Goal: Navigation & Orientation: Find specific page/section

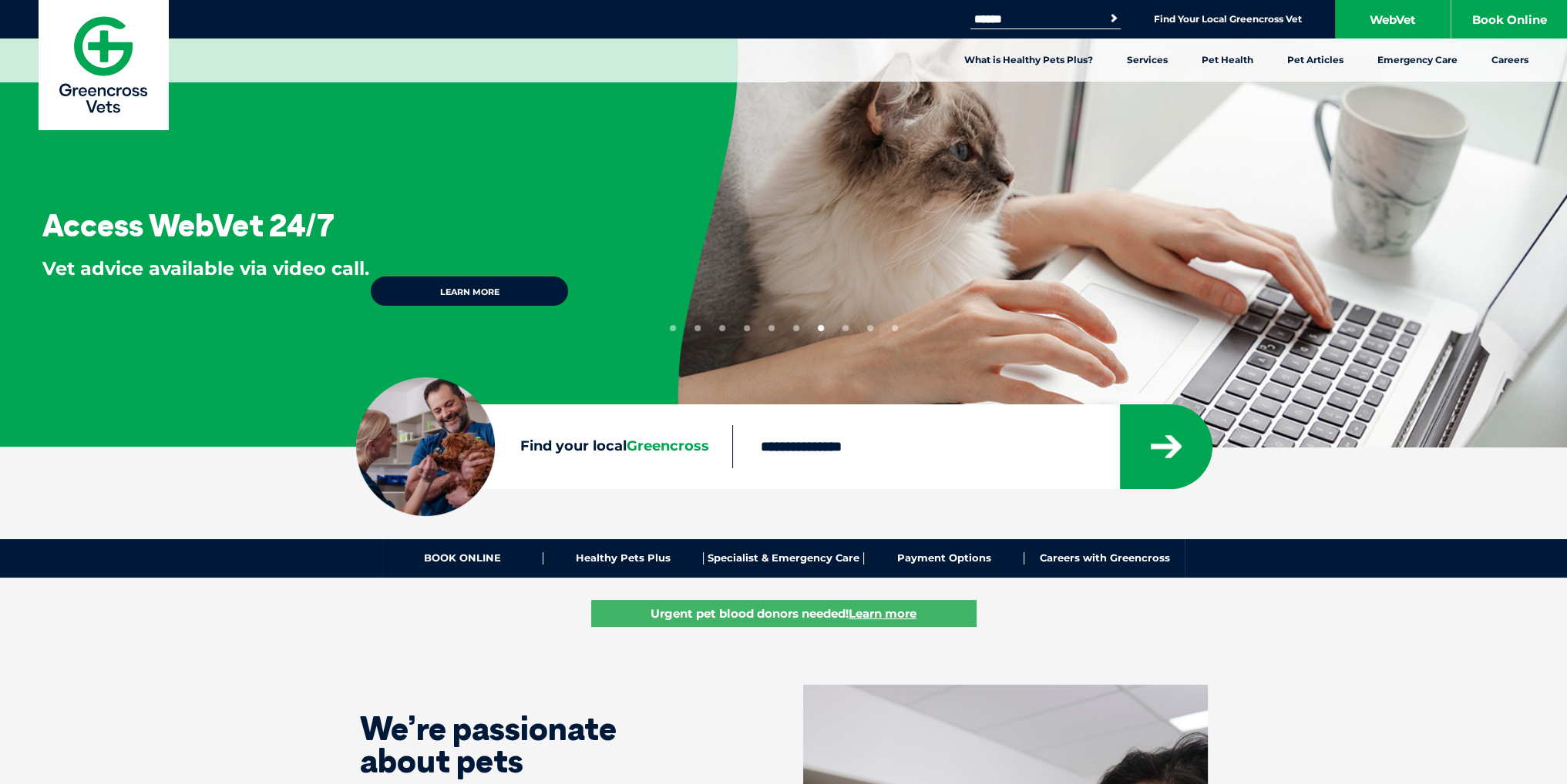
click at [387, 219] on button "1" at bounding box center [672, 328] width 6 height 6
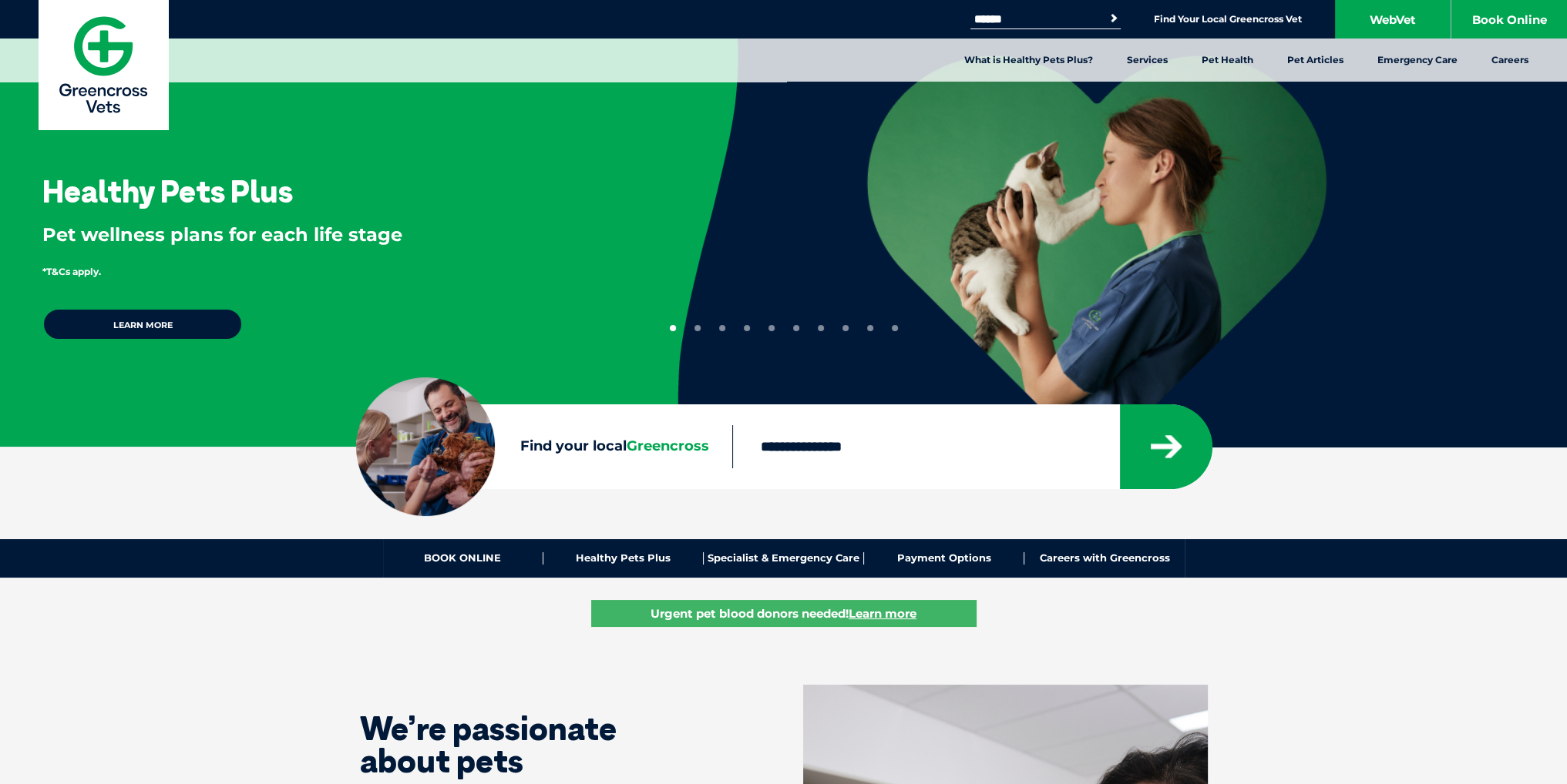
click at [387, 219] on button "2" at bounding box center [697, 328] width 6 height 6
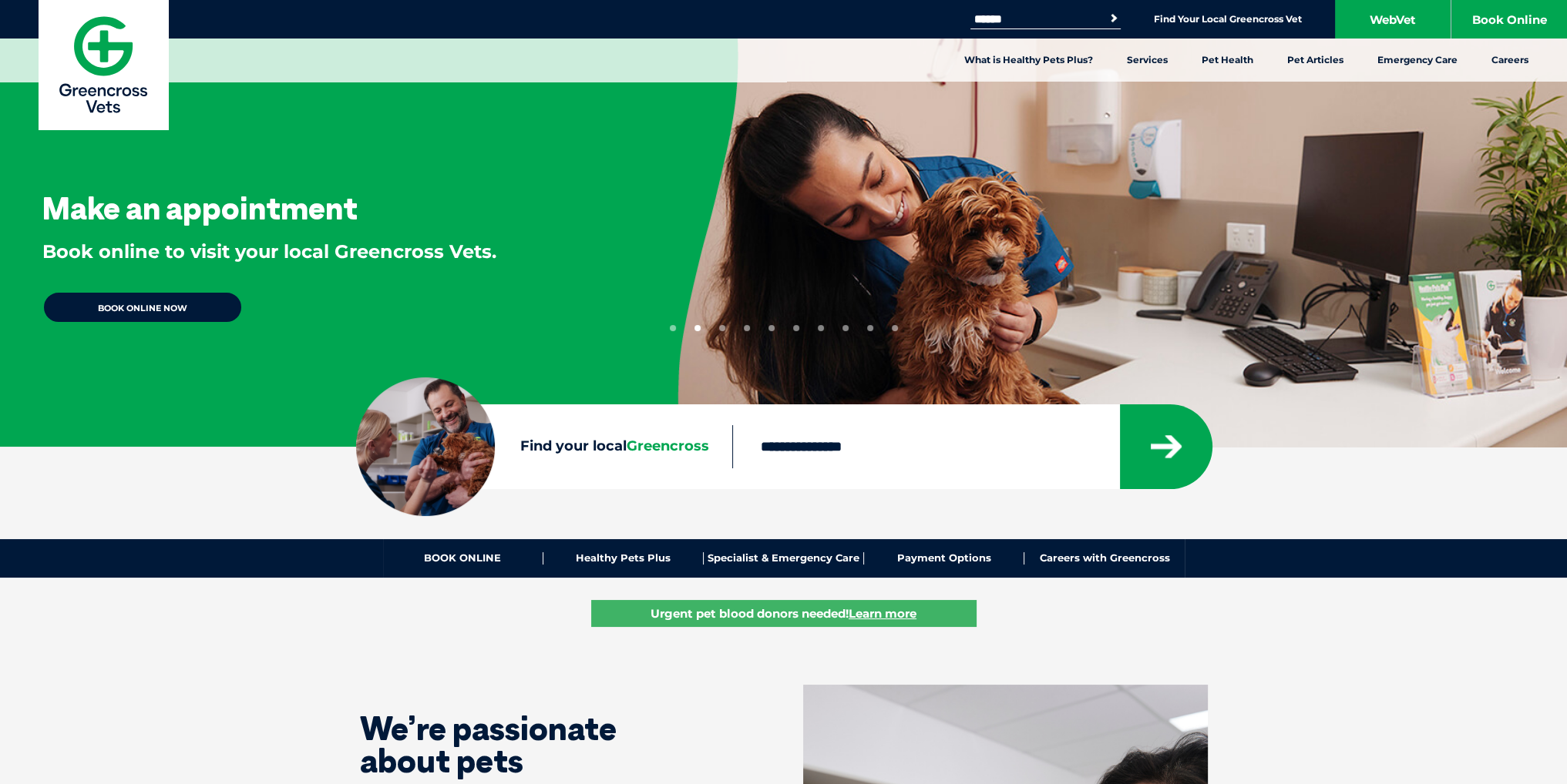
click at [387, 219] on button "3" at bounding box center [722, 328] width 6 height 6
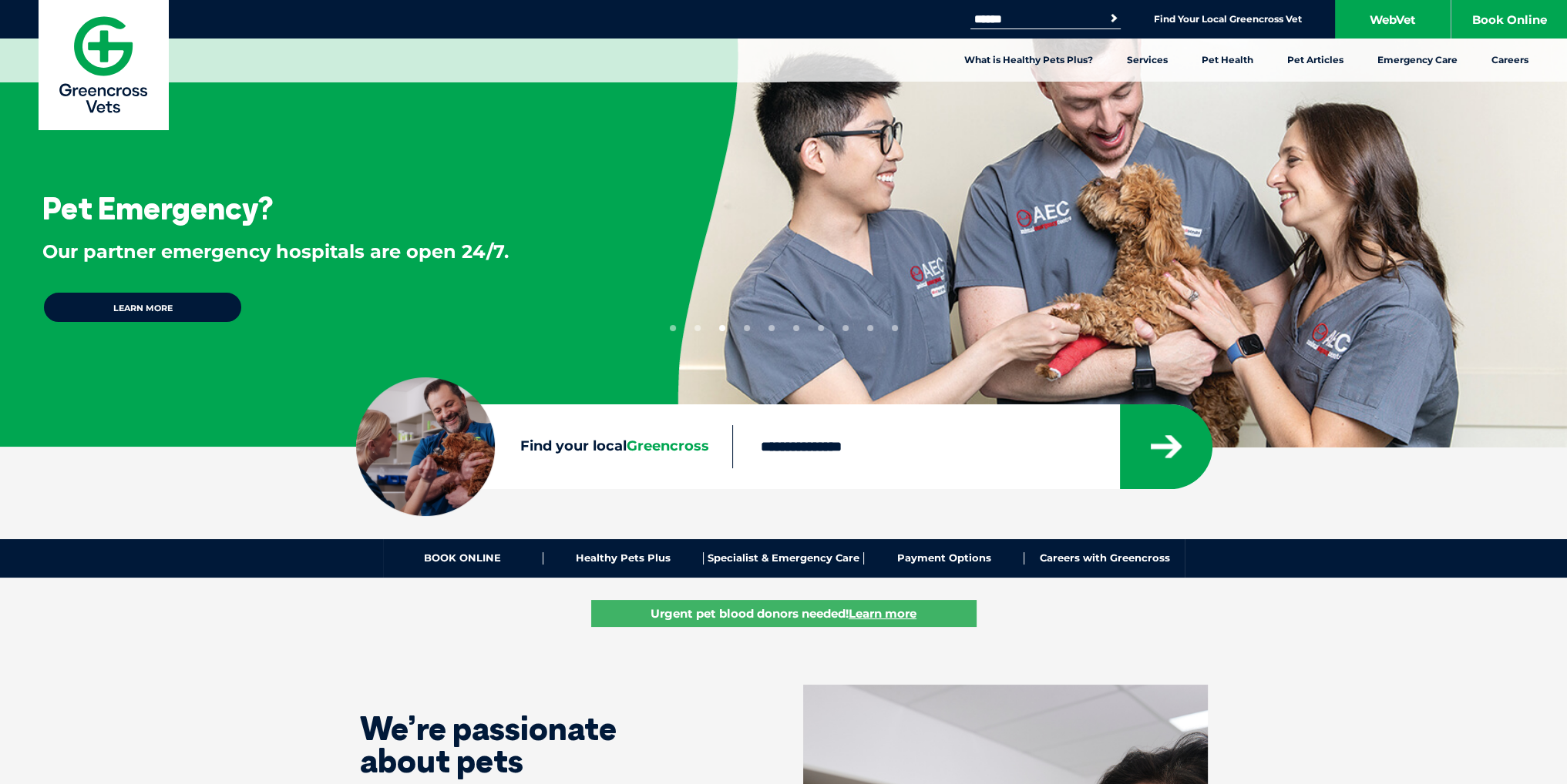
click at [387, 219] on button "4" at bounding box center [746, 328] width 6 height 6
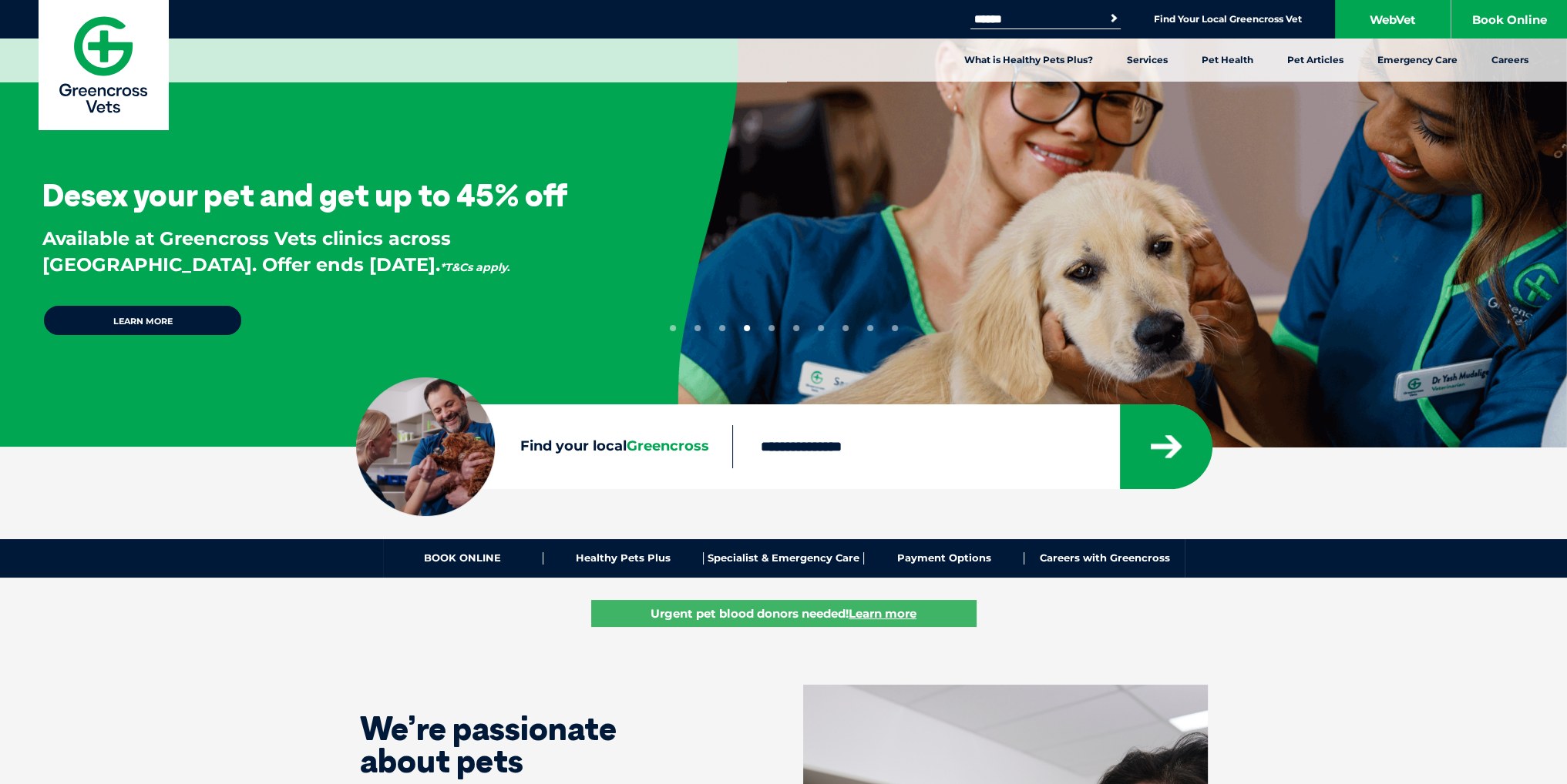
click at [387, 219] on button "5" at bounding box center [771, 328] width 6 height 6
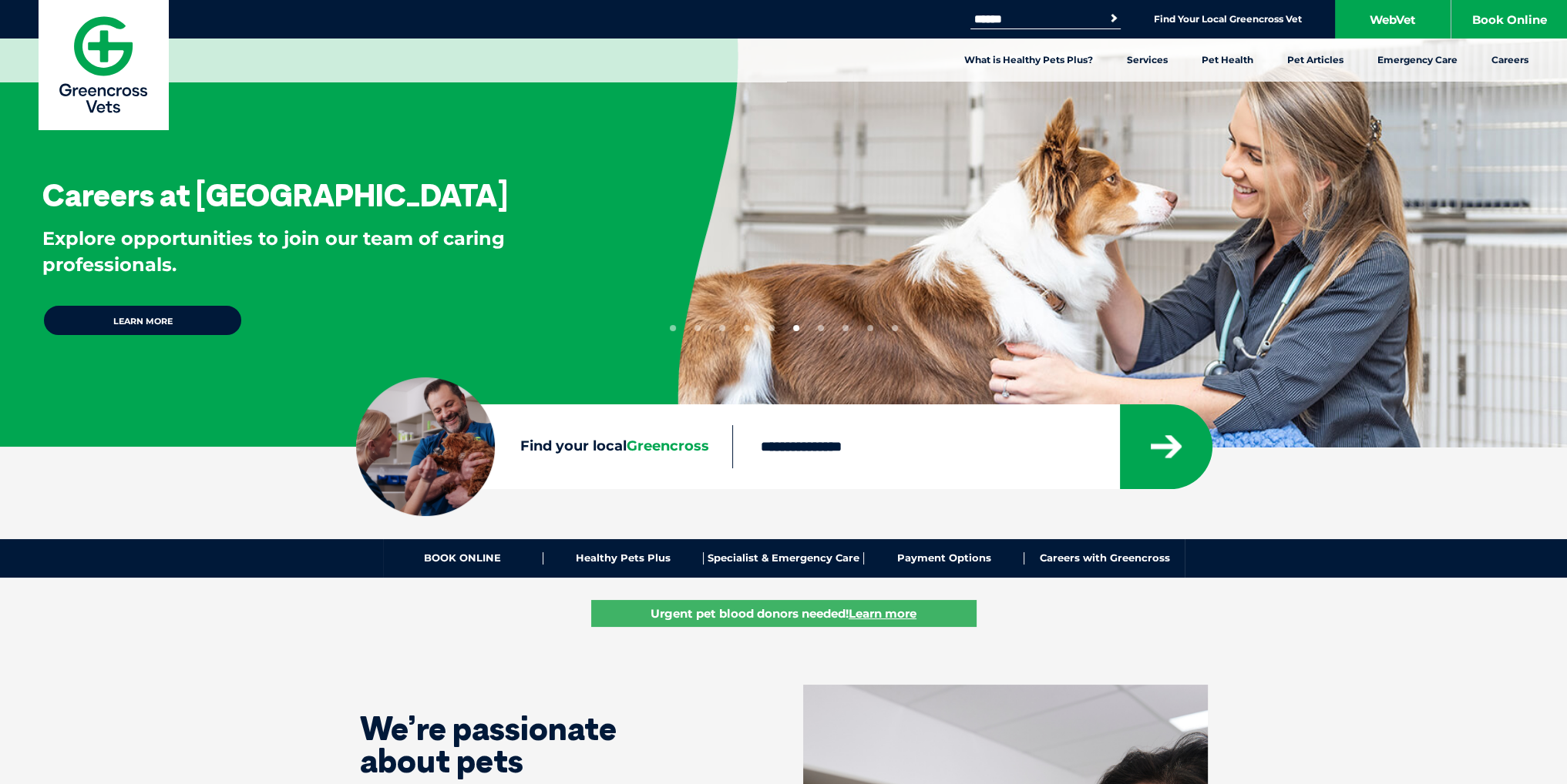
click at [387, 219] on button "7" at bounding box center [820, 328] width 6 height 6
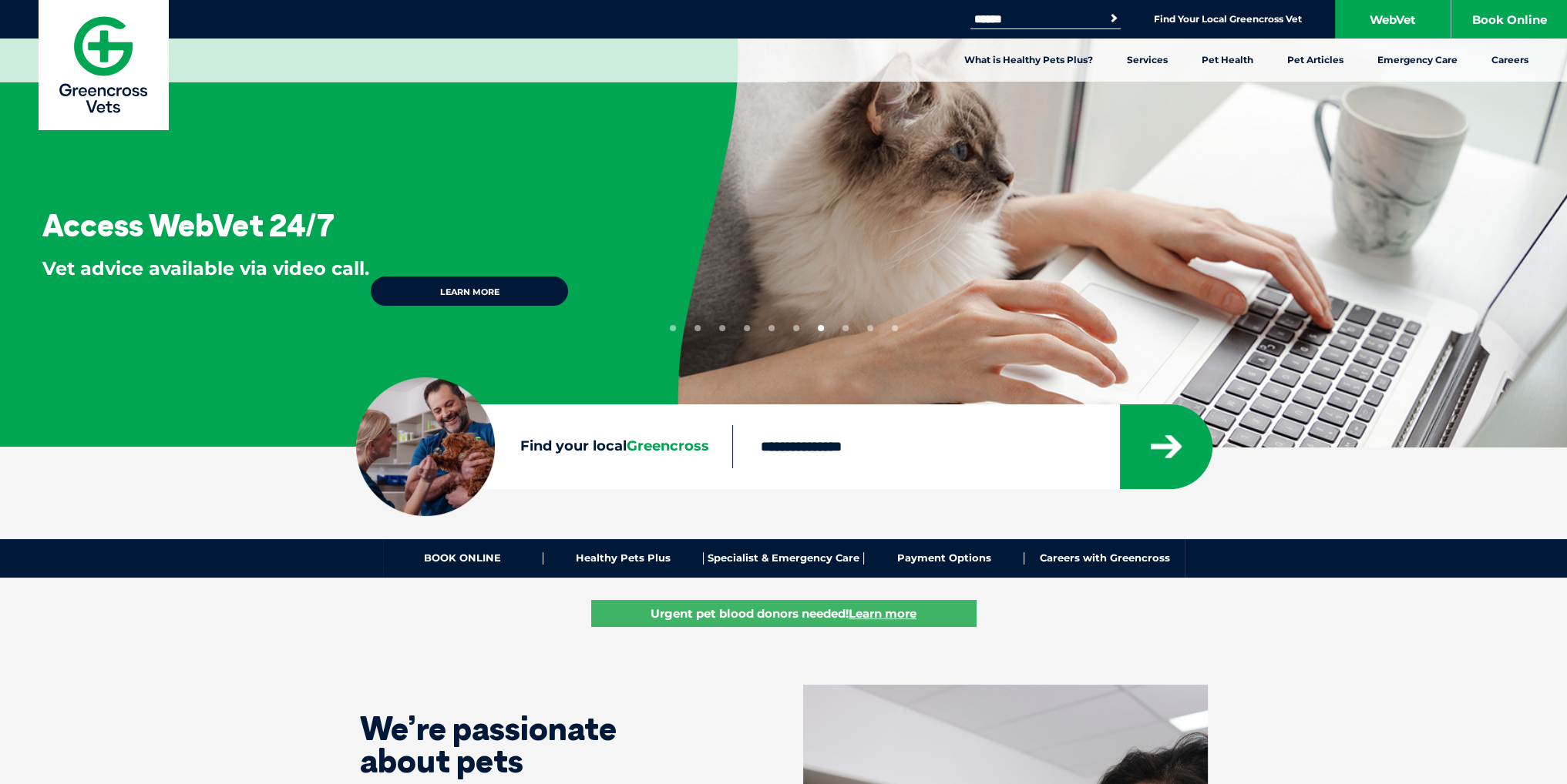
click at [387, 219] on button "8" at bounding box center [845, 328] width 6 height 6
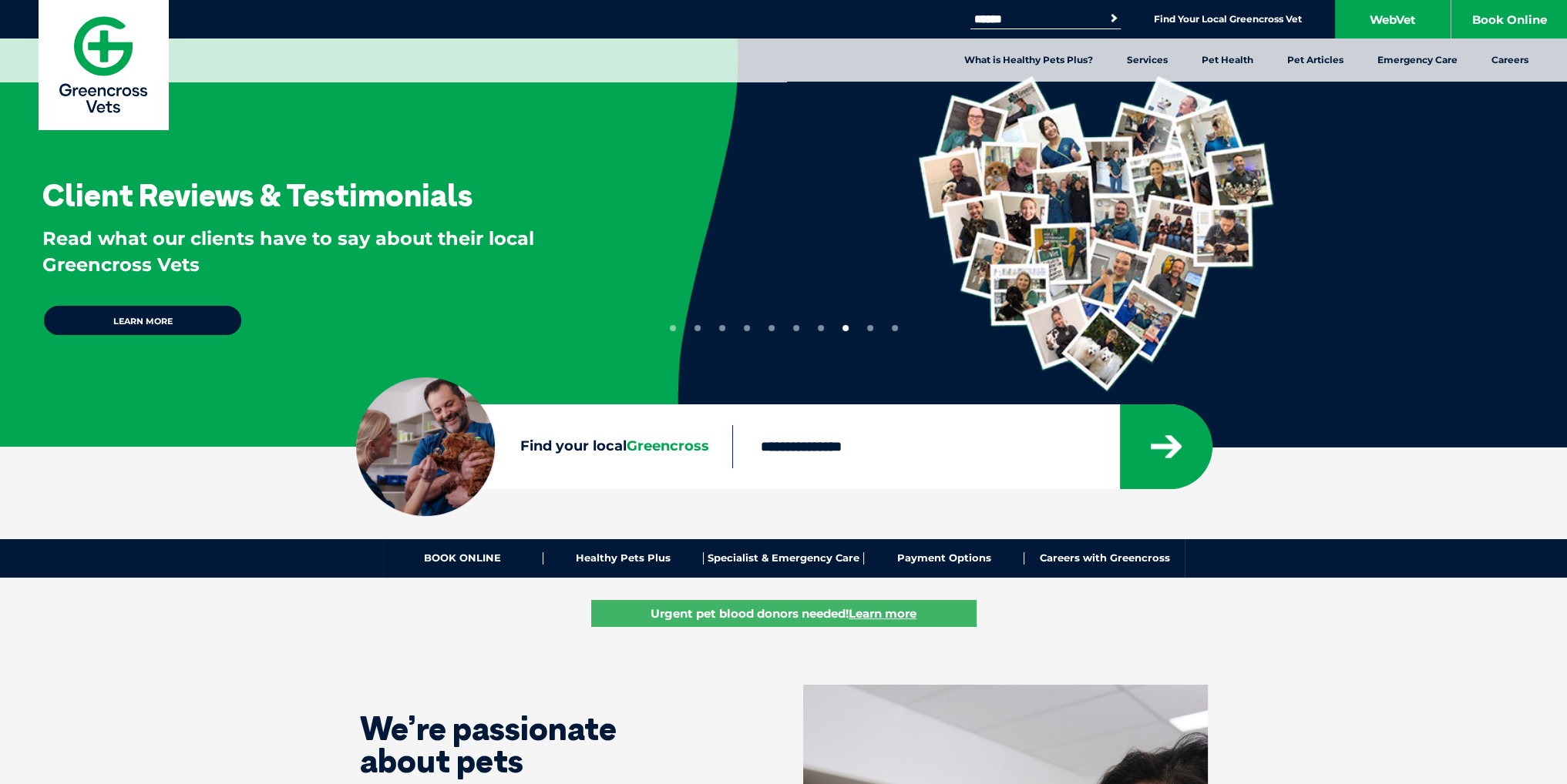
click at [387, 219] on button "9" at bounding box center [870, 328] width 6 height 6
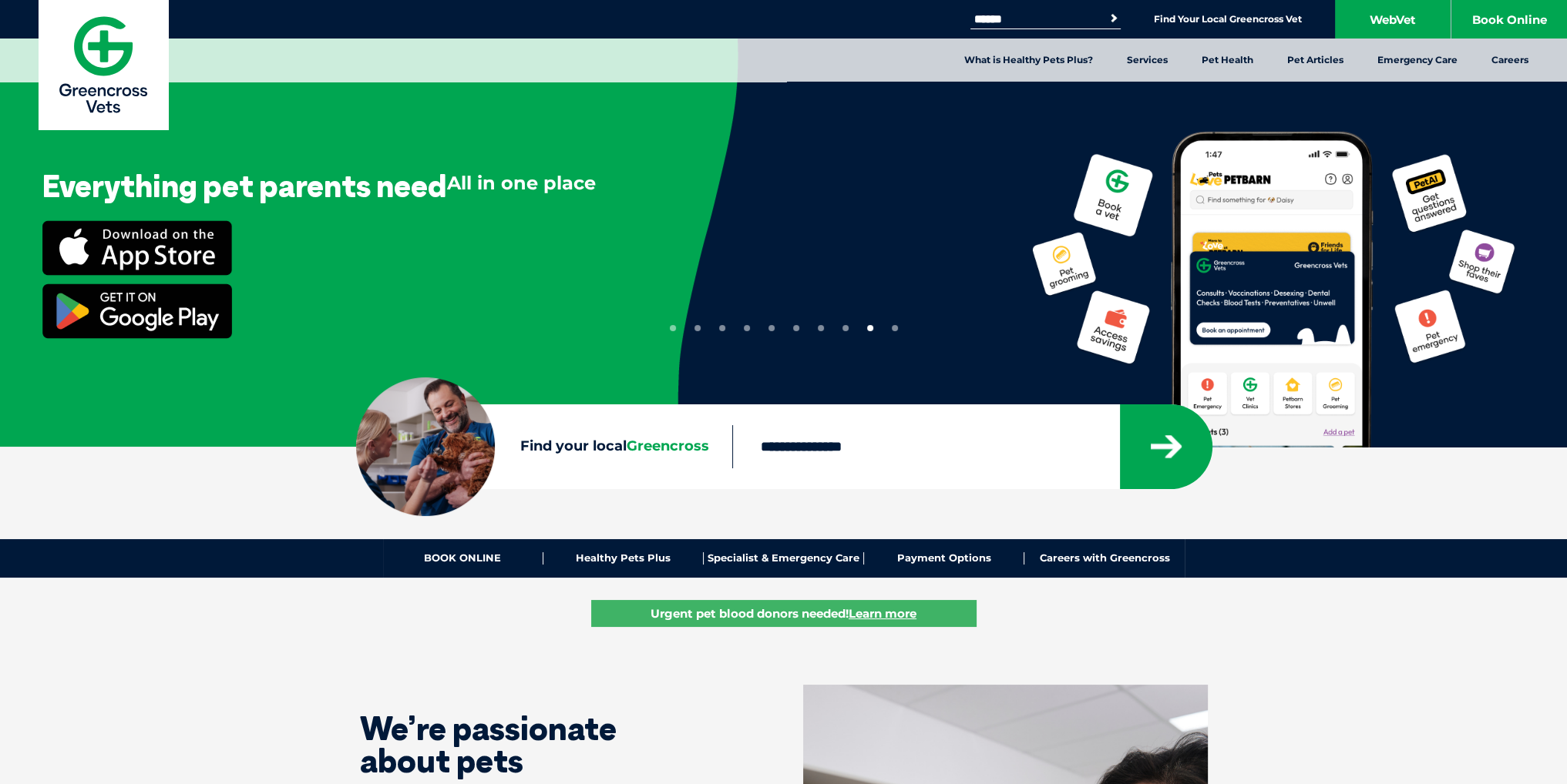
click at [387, 219] on button "10" at bounding box center [894, 328] width 6 height 6
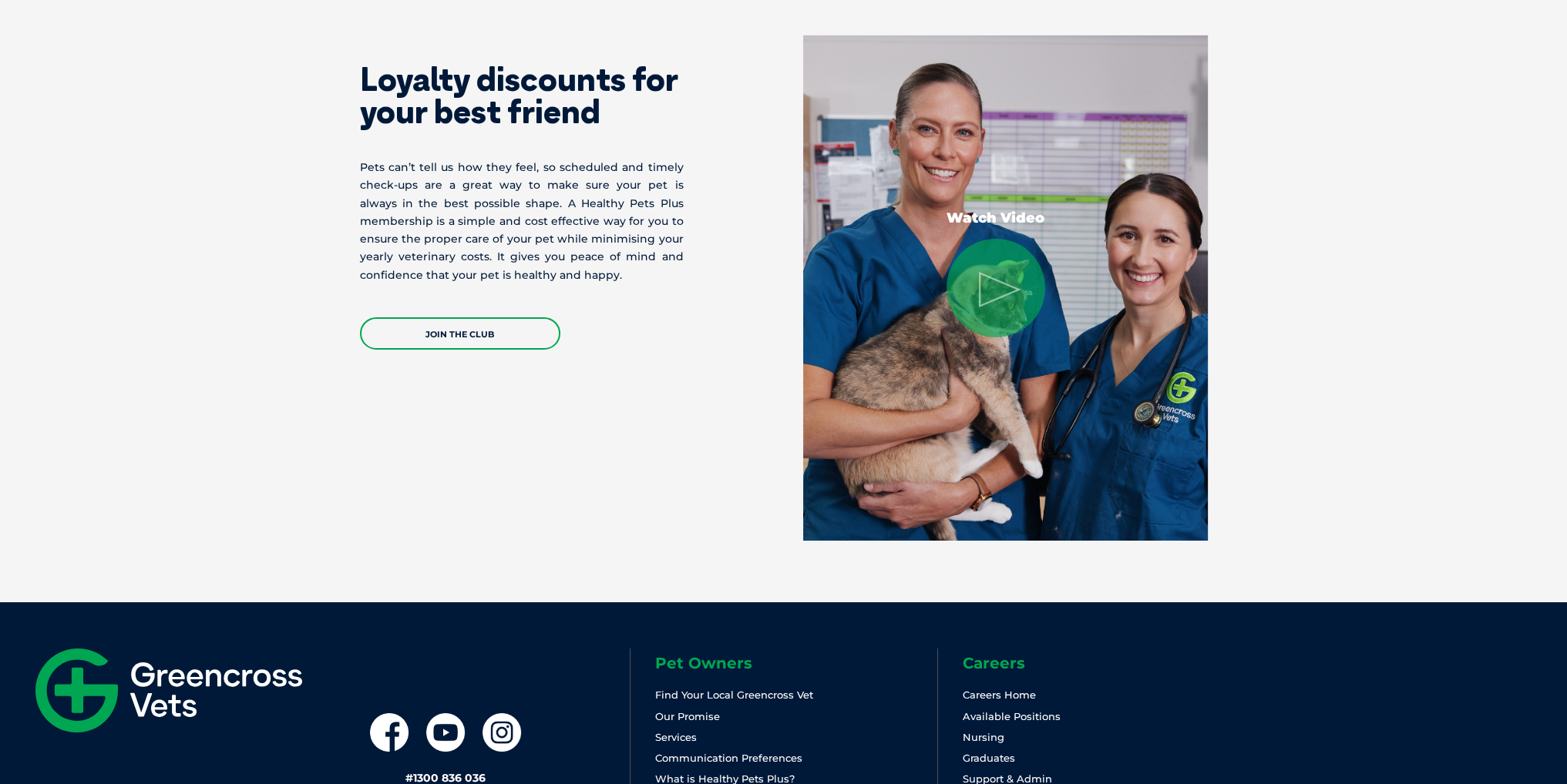
scroll to position [7396, 0]
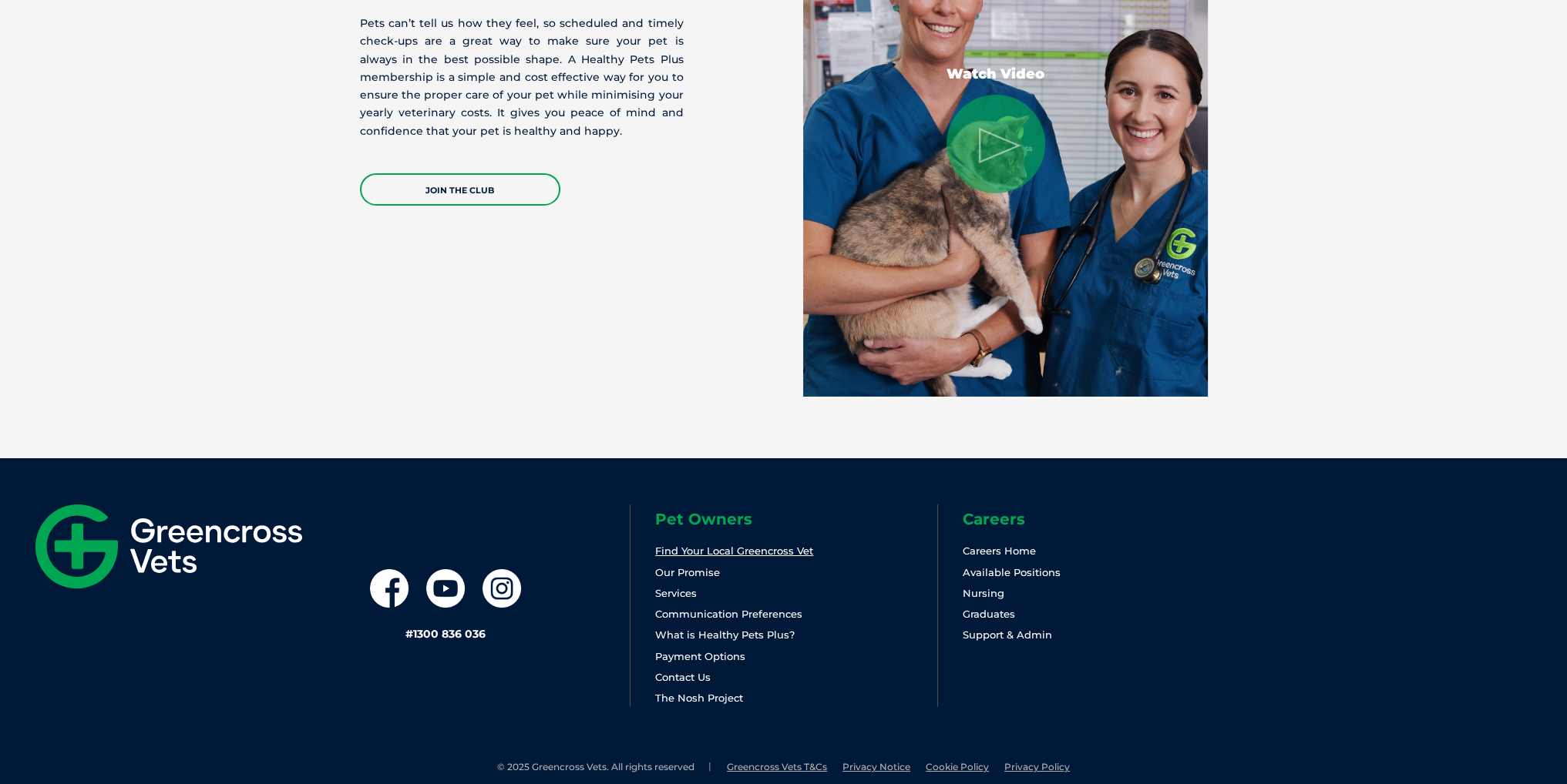
click at [387, 219] on link "Find Your Local Greencross Vet" at bounding box center [735, 551] width 158 height 12
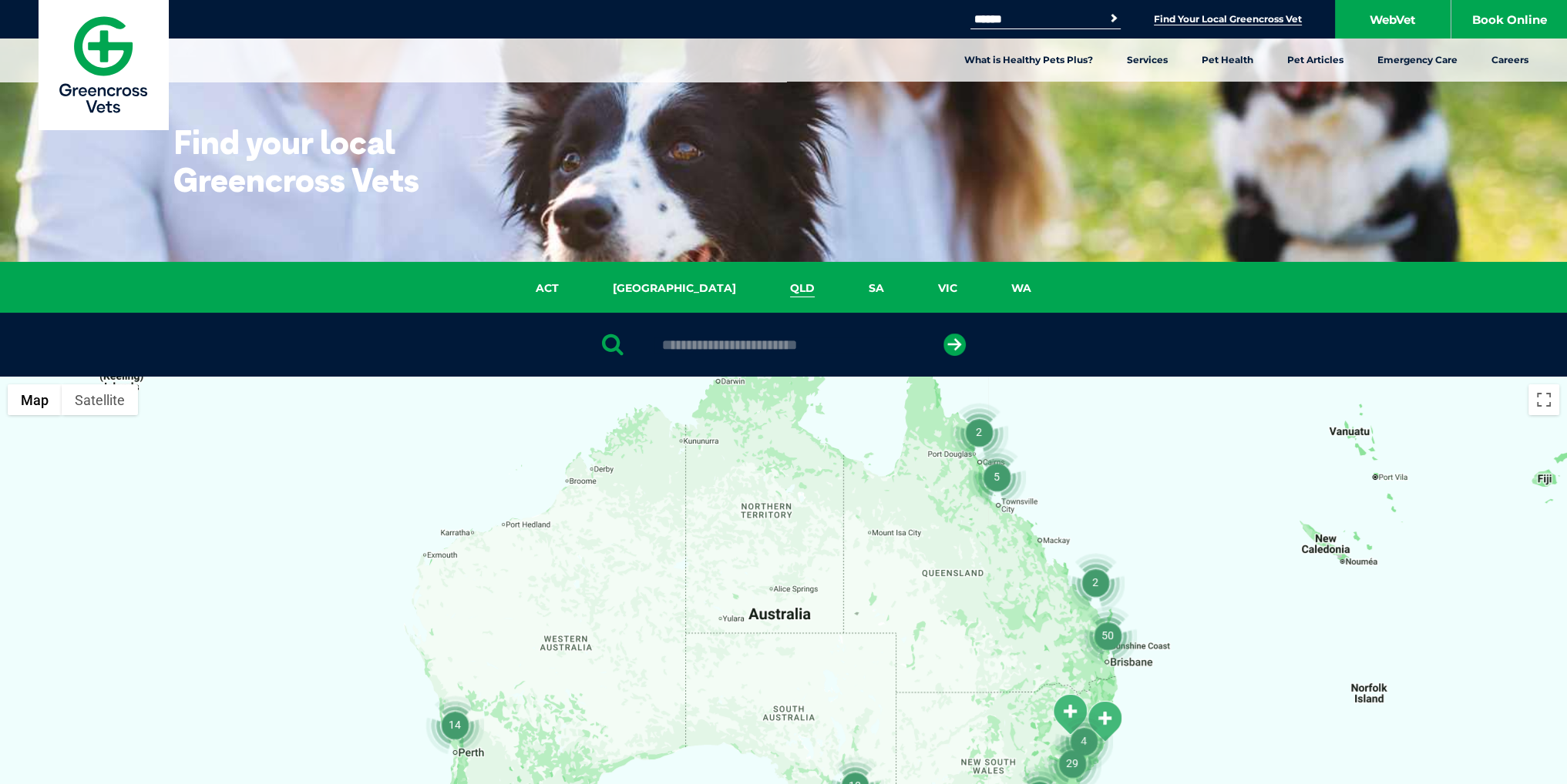
click at [763, 281] on link "QLD" at bounding box center [803, 288] width 78 height 17
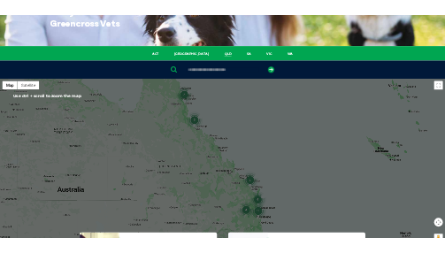
scroll to position [354, 0]
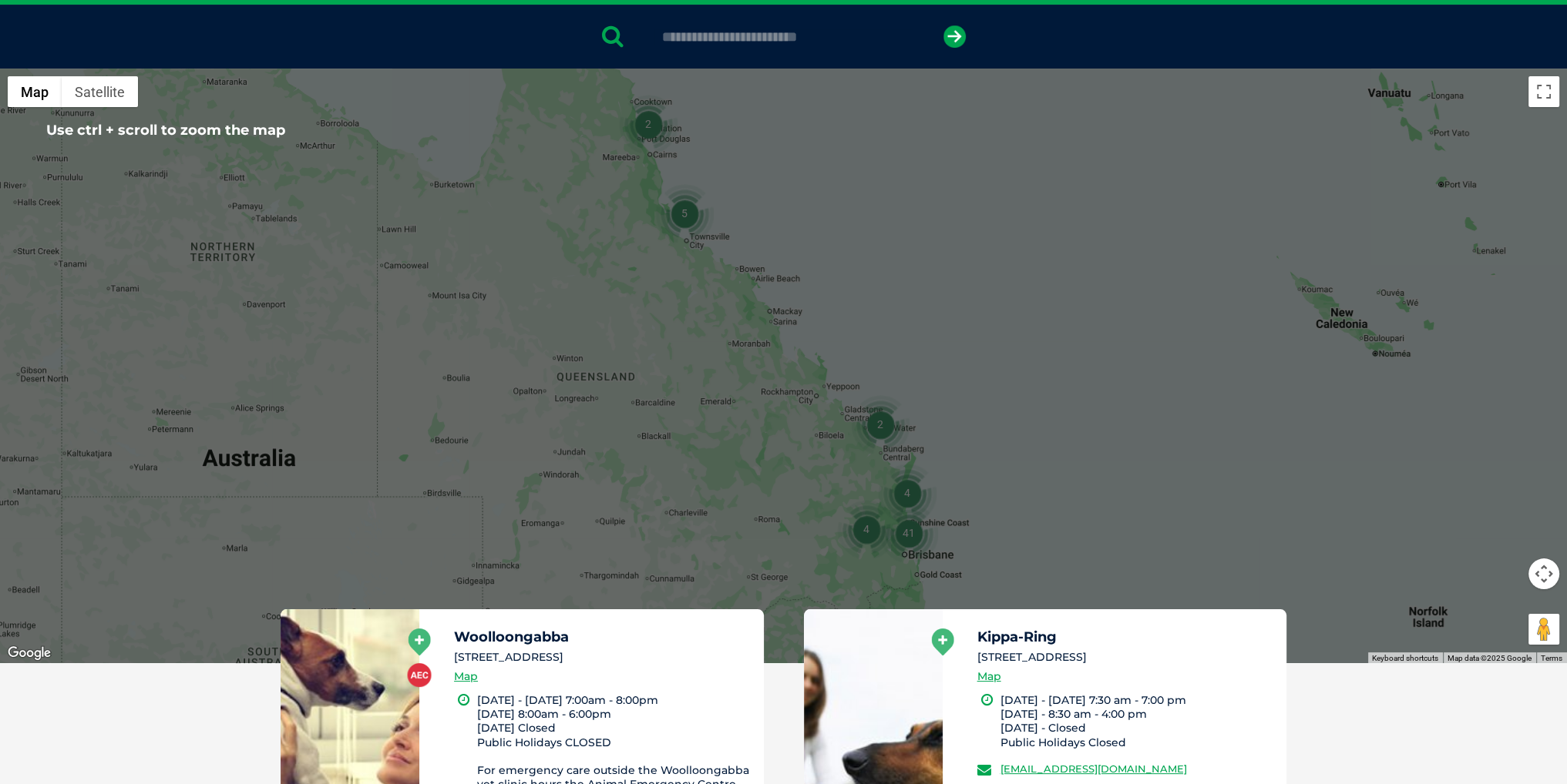
click at [1147, 519] on div at bounding box center [784, 366] width 1567 height 595
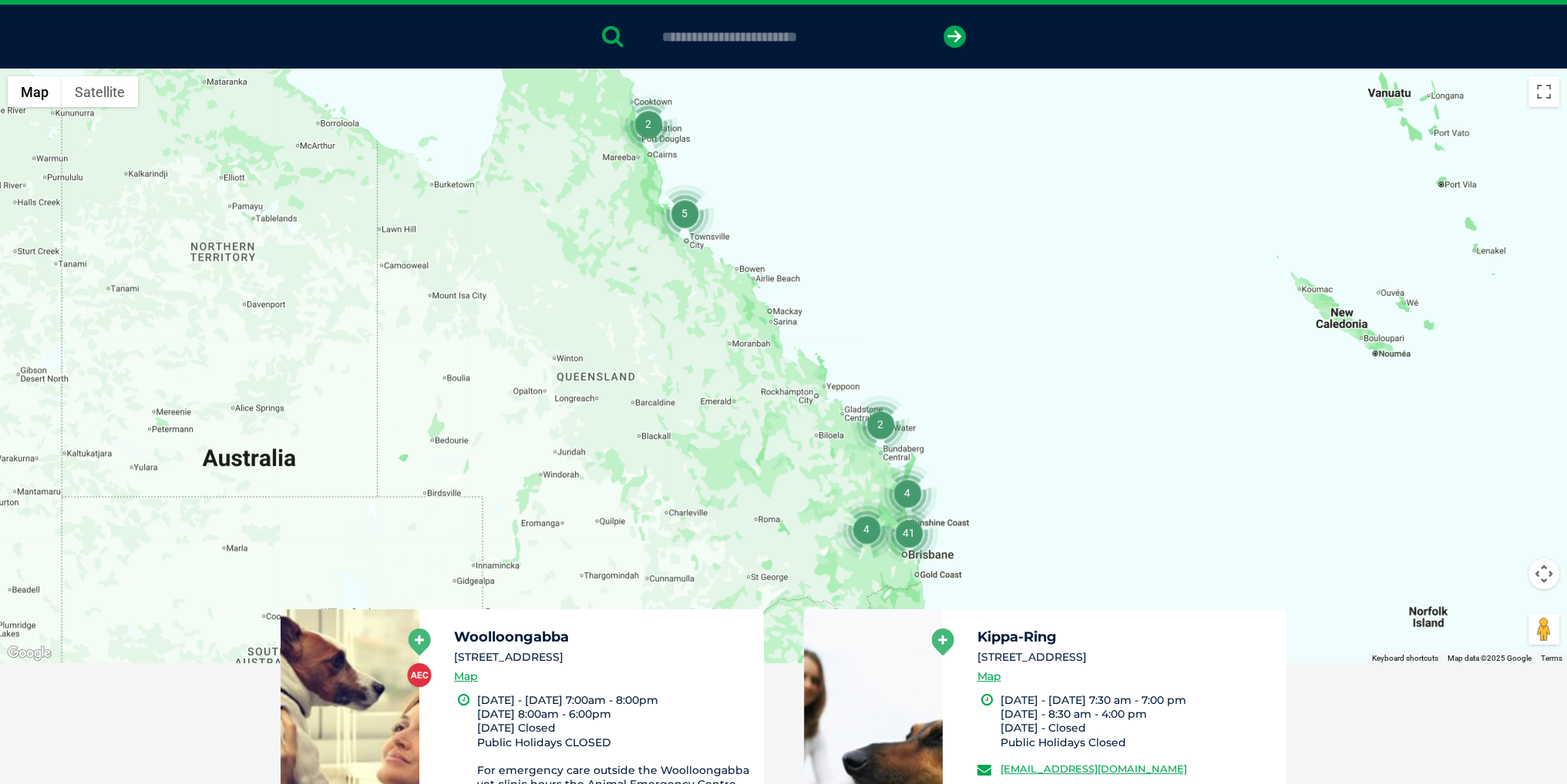
click at [1014, 537] on div at bounding box center [784, 366] width 1567 height 595
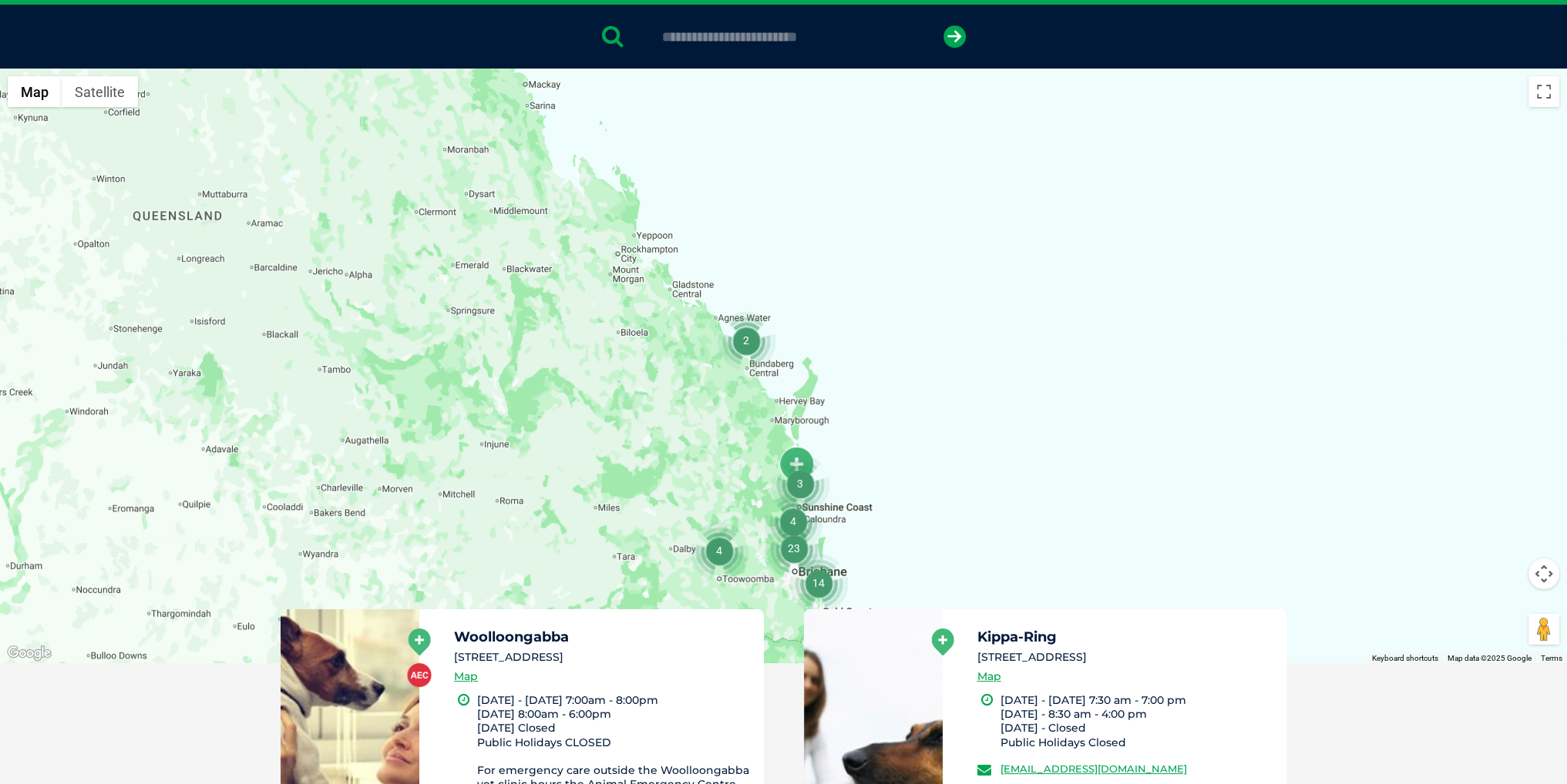
click at [972, 543] on div at bounding box center [784, 366] width 1567 height 595
click at [972, 542] on div at bounding box center [784, 366] width 1567 height 595
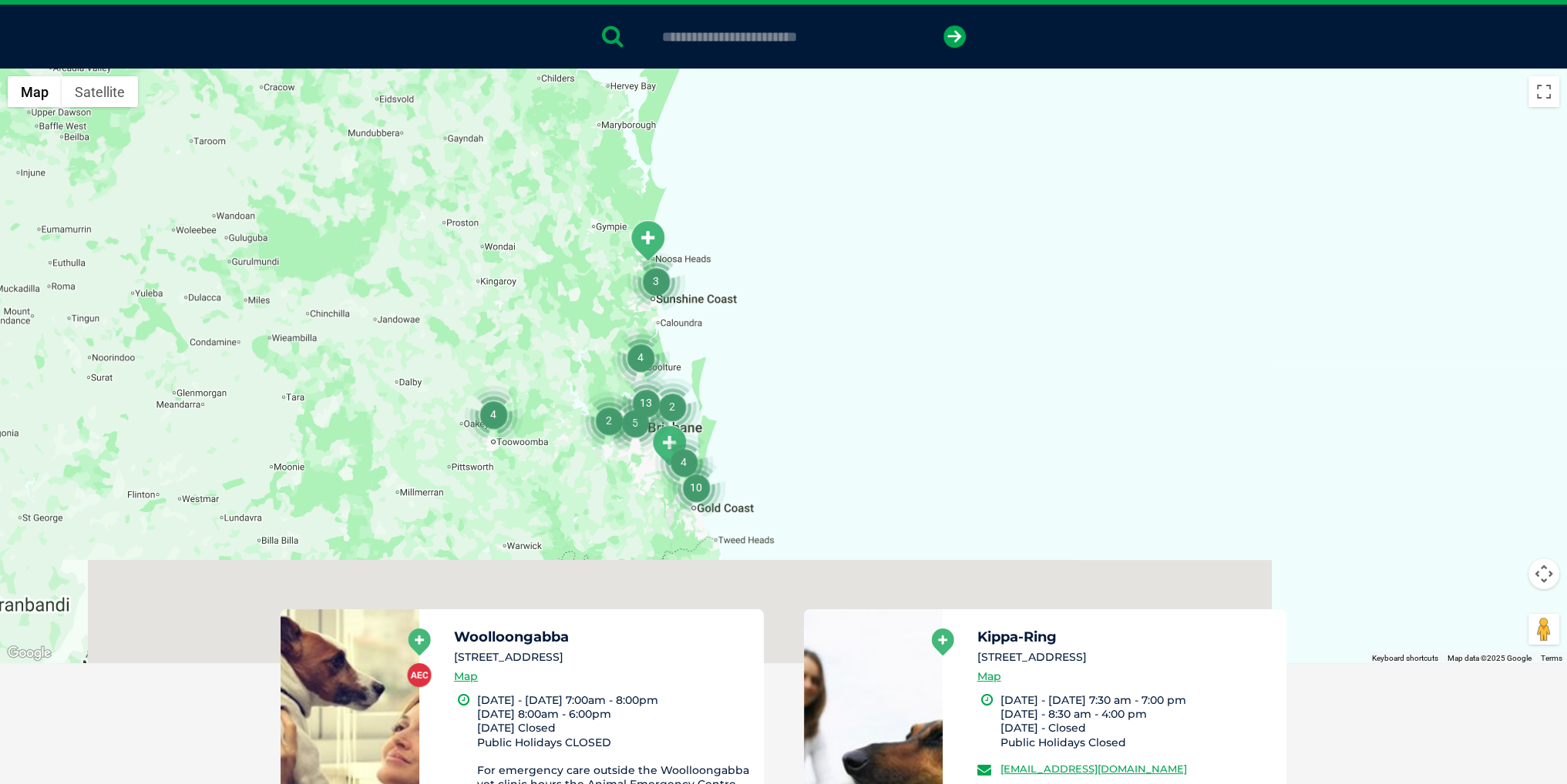
drag, startPoint x: 925, startPoint y: 568, endPoint x: 986, endPoint y: 314, distance: 261.2
click at [979, 336] on div at bounding box center [784, 366] width 1567 height 595
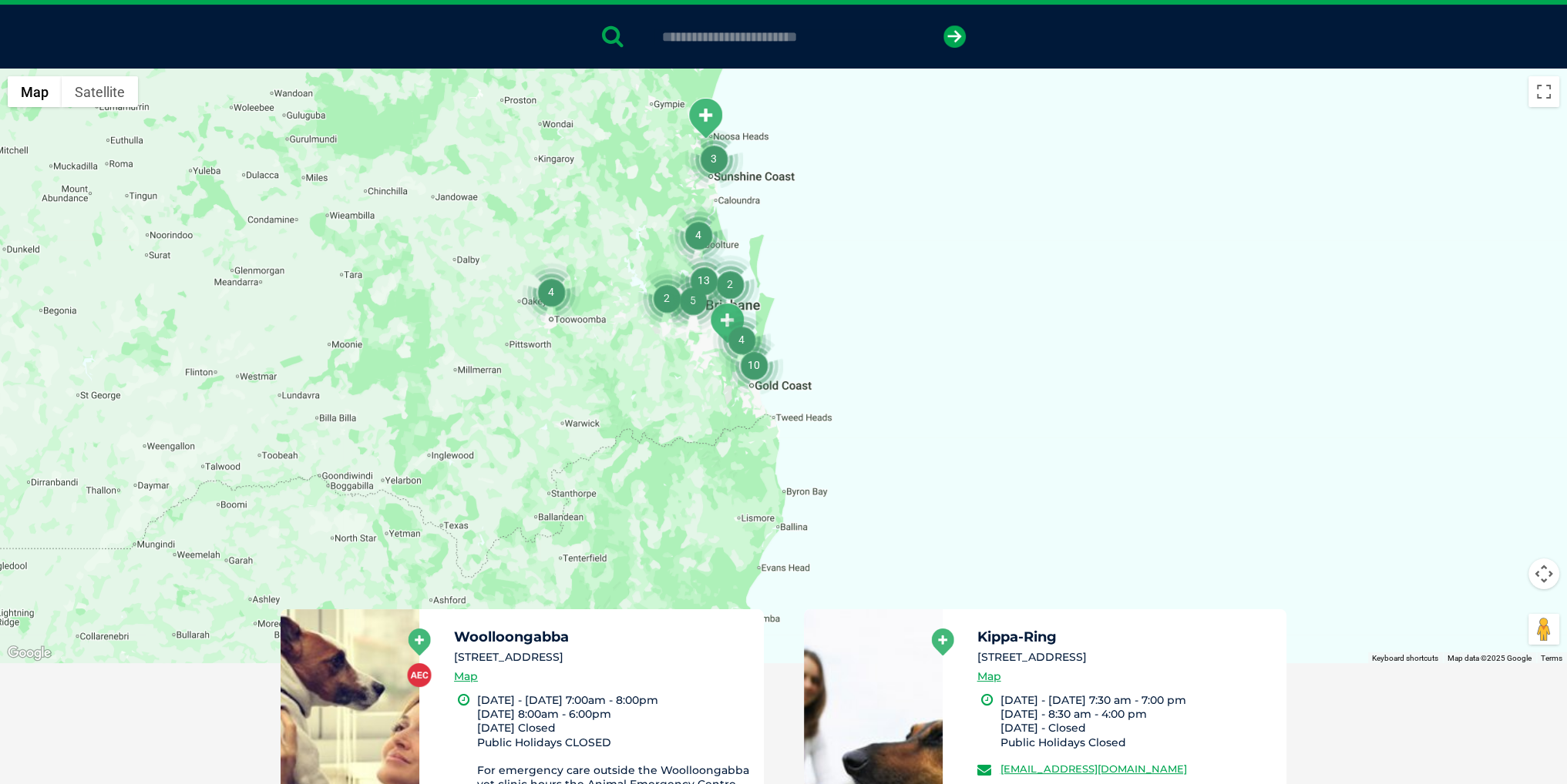
click at [858, 395] on div at bounding box center [784, 366] width 1567 height 595
click at [859, 395] on div at bounding box center [784, 366] width 1567 height 595
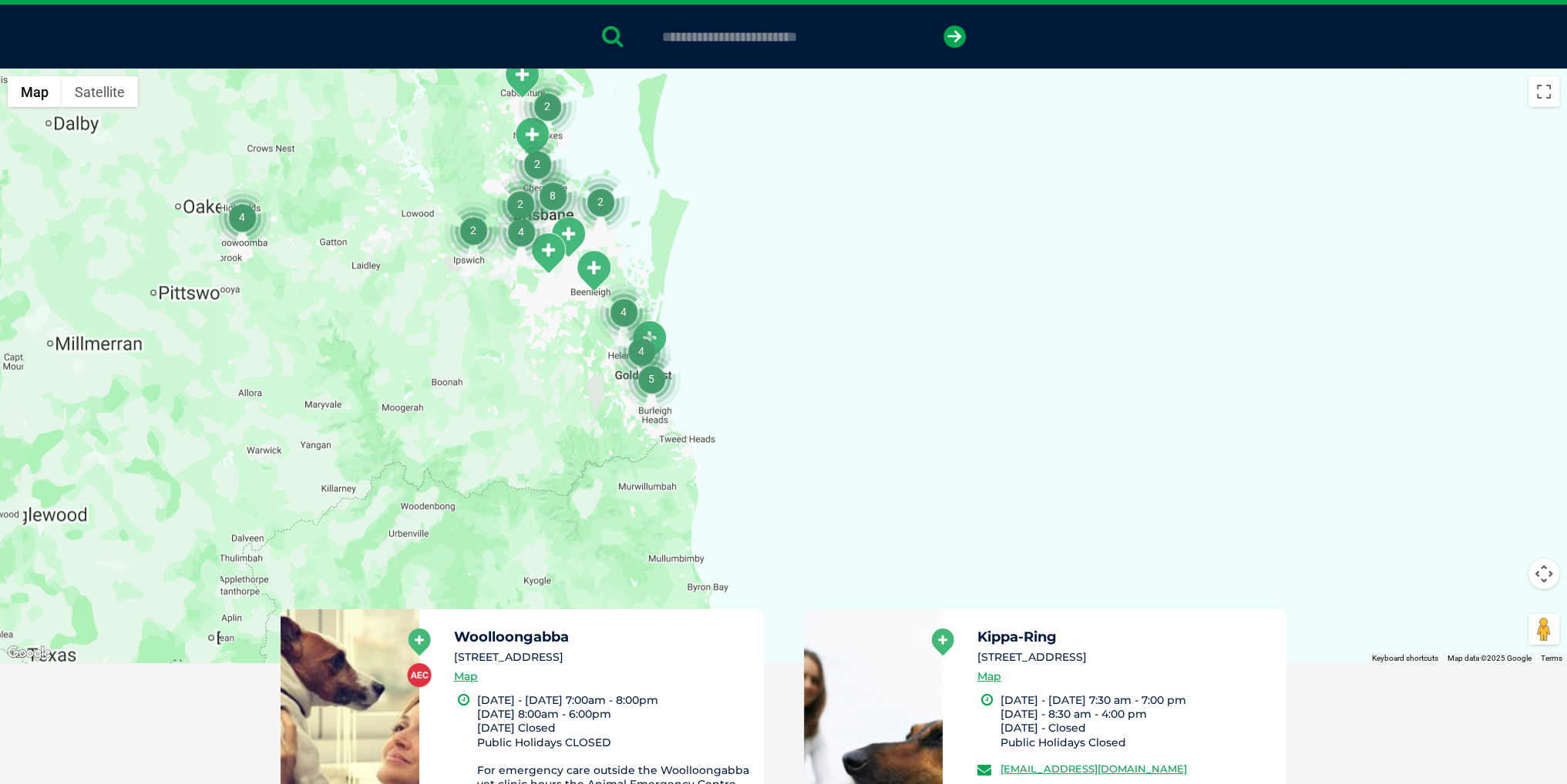
click at [859, 394] on div at bounding box center [784, 366] width 1567 height 595
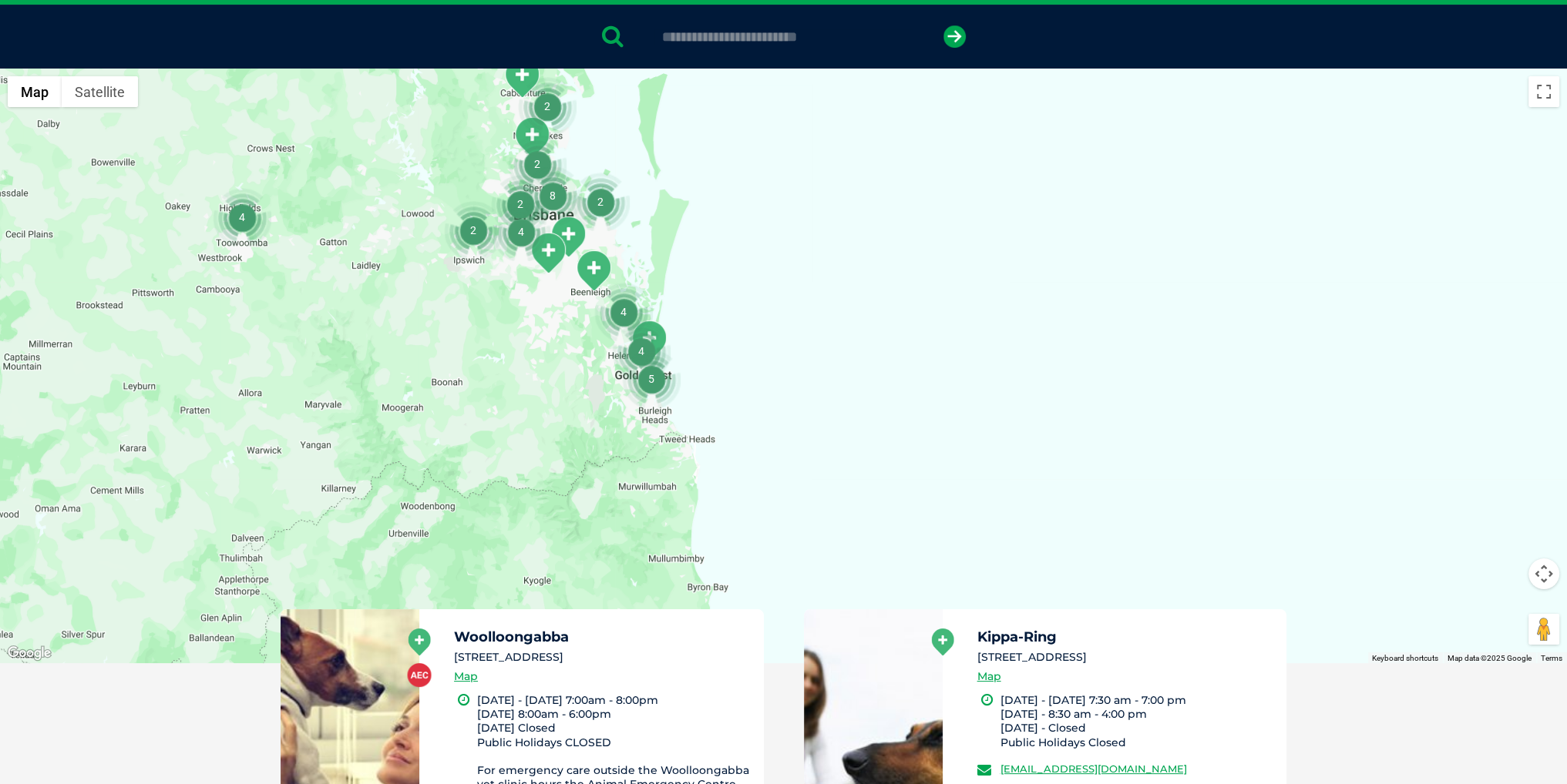
click at [859, 394] on div at bounding box center [784, 366] width 1567 height 595
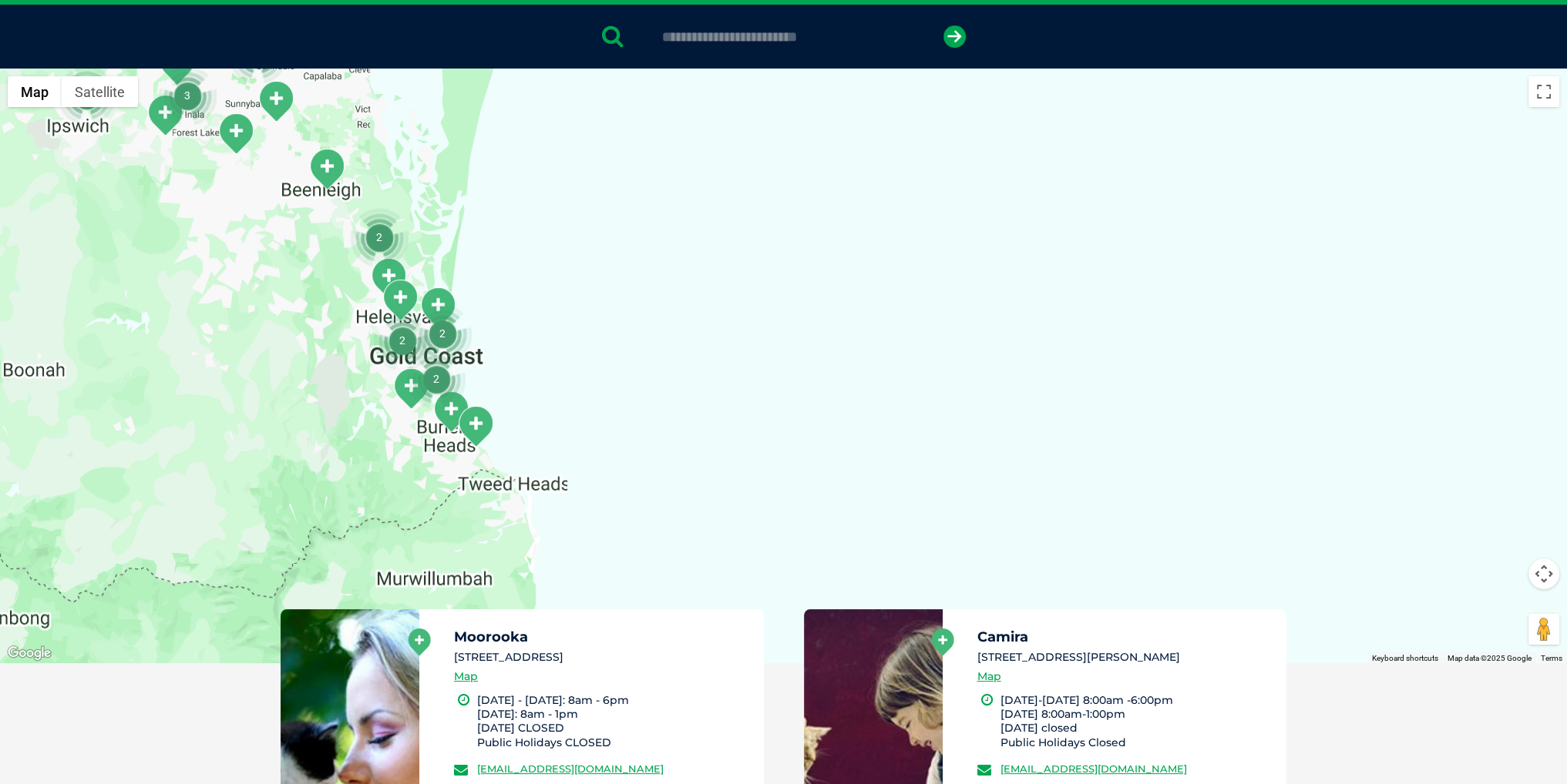
click at [792, 411] on div at bounding box center [784, 366] width 1567 height 595
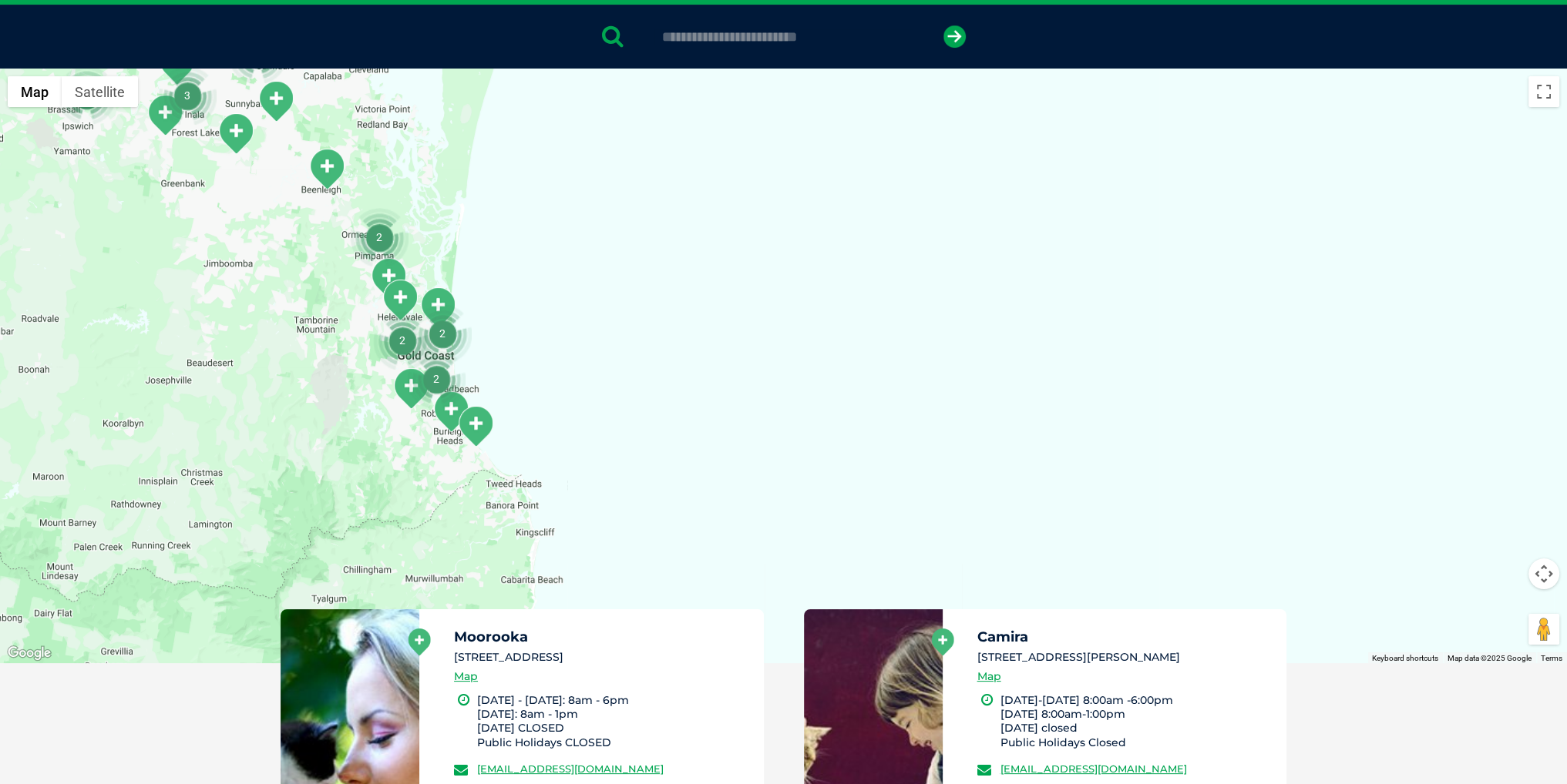
click at [793, 410] on div at bounding box center [784, 366] width 1567 height 595
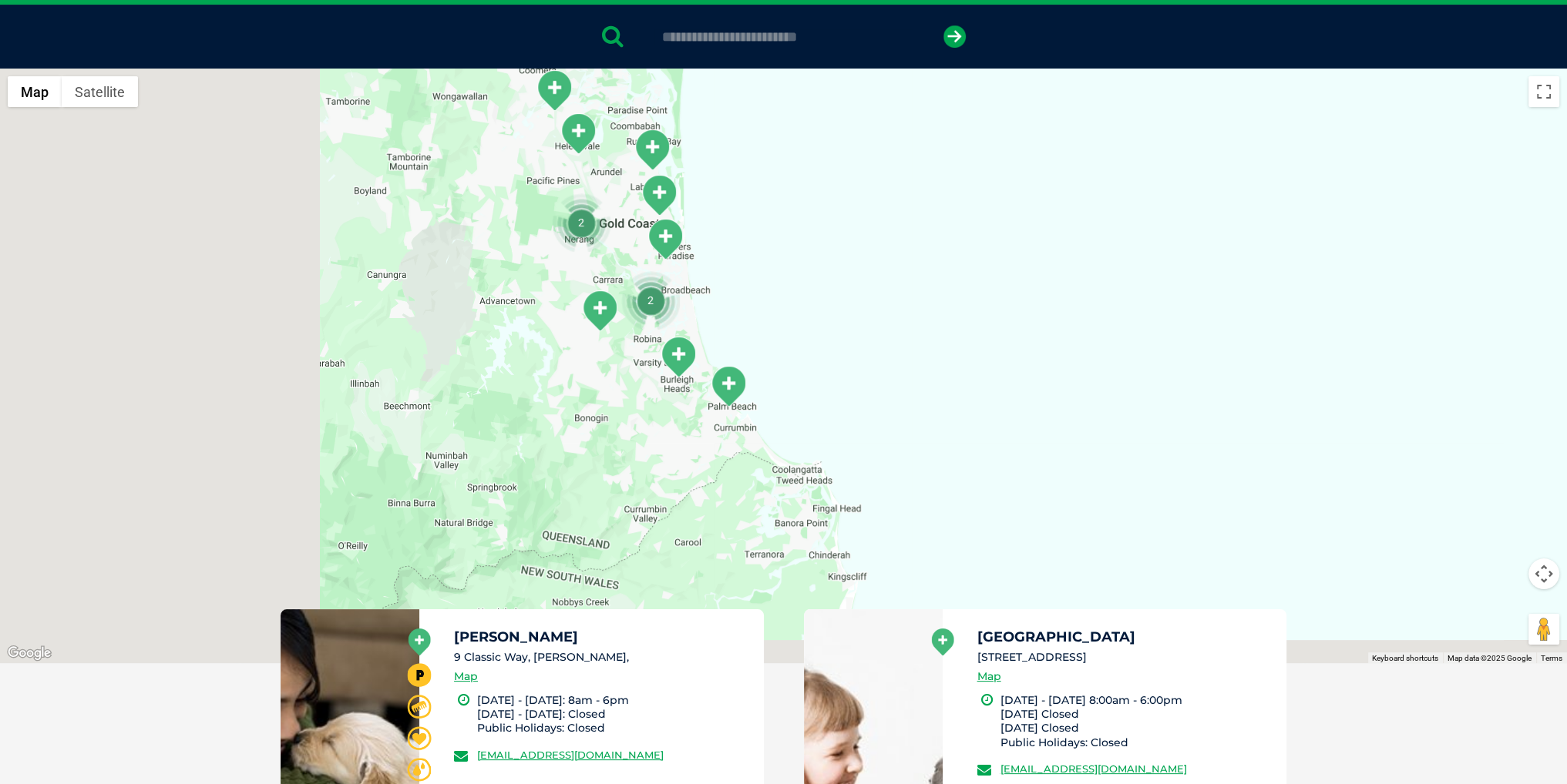
drag, startPoint x: 656, startPoint y: 452, endPoint x: 1154, endPoint y: 380, distance: 503.2
click at [1215, 378] on div at bounding box center [784, 366] width 1567 height 595
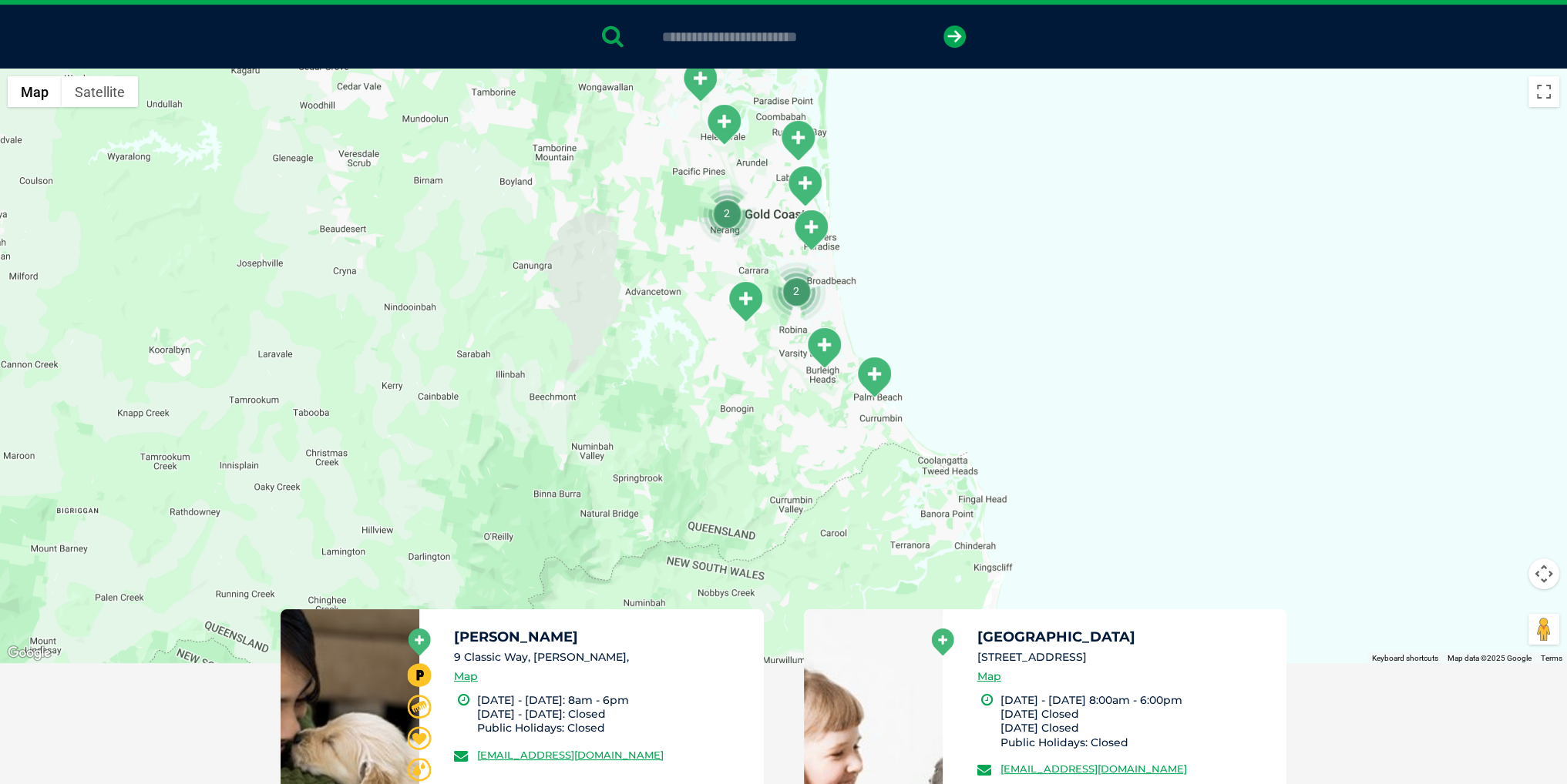
click at [912, 314] on div at bounding box center [784, 366] width 1567 height 595
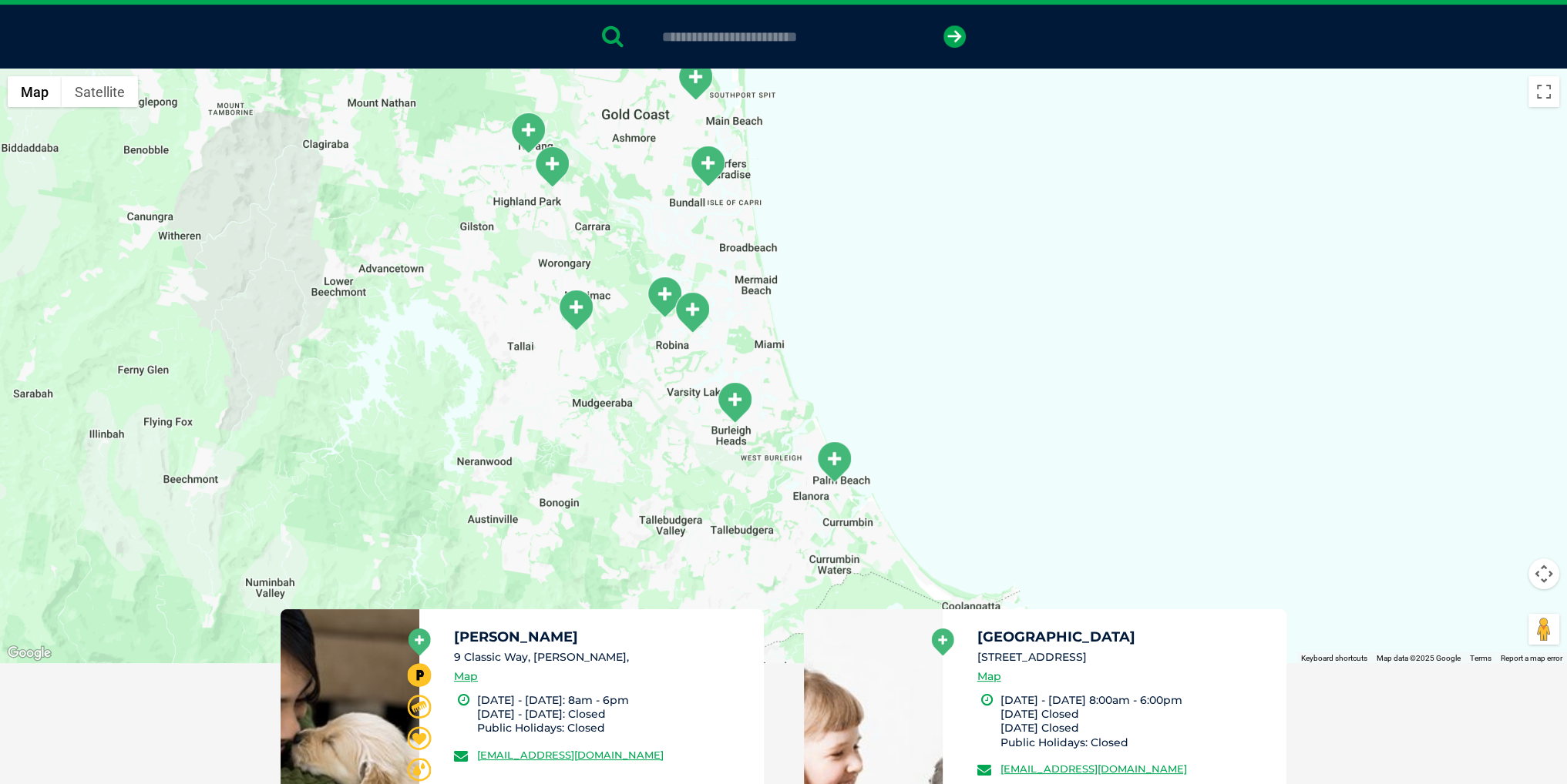
click at [912, 314] on div at bounding box center [784, 366] width 1567 height 595
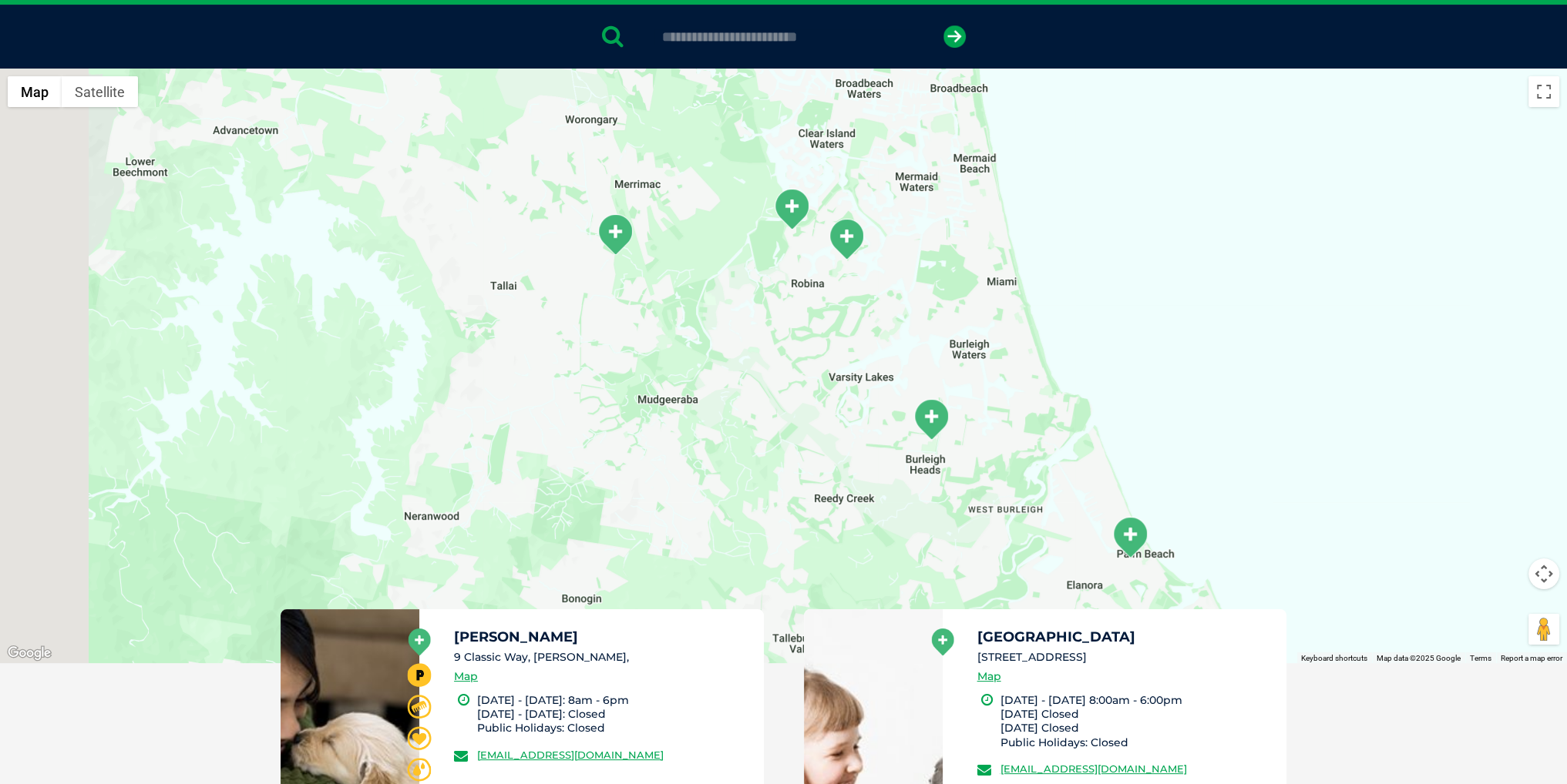
drag, startPoint x: 912, startPoint y: 333, endPoint x: 1241, endPoint y: 226, distance: 346.0
click at [1243, 224] on div at bounding box center [784, 366] width 1567 height 595
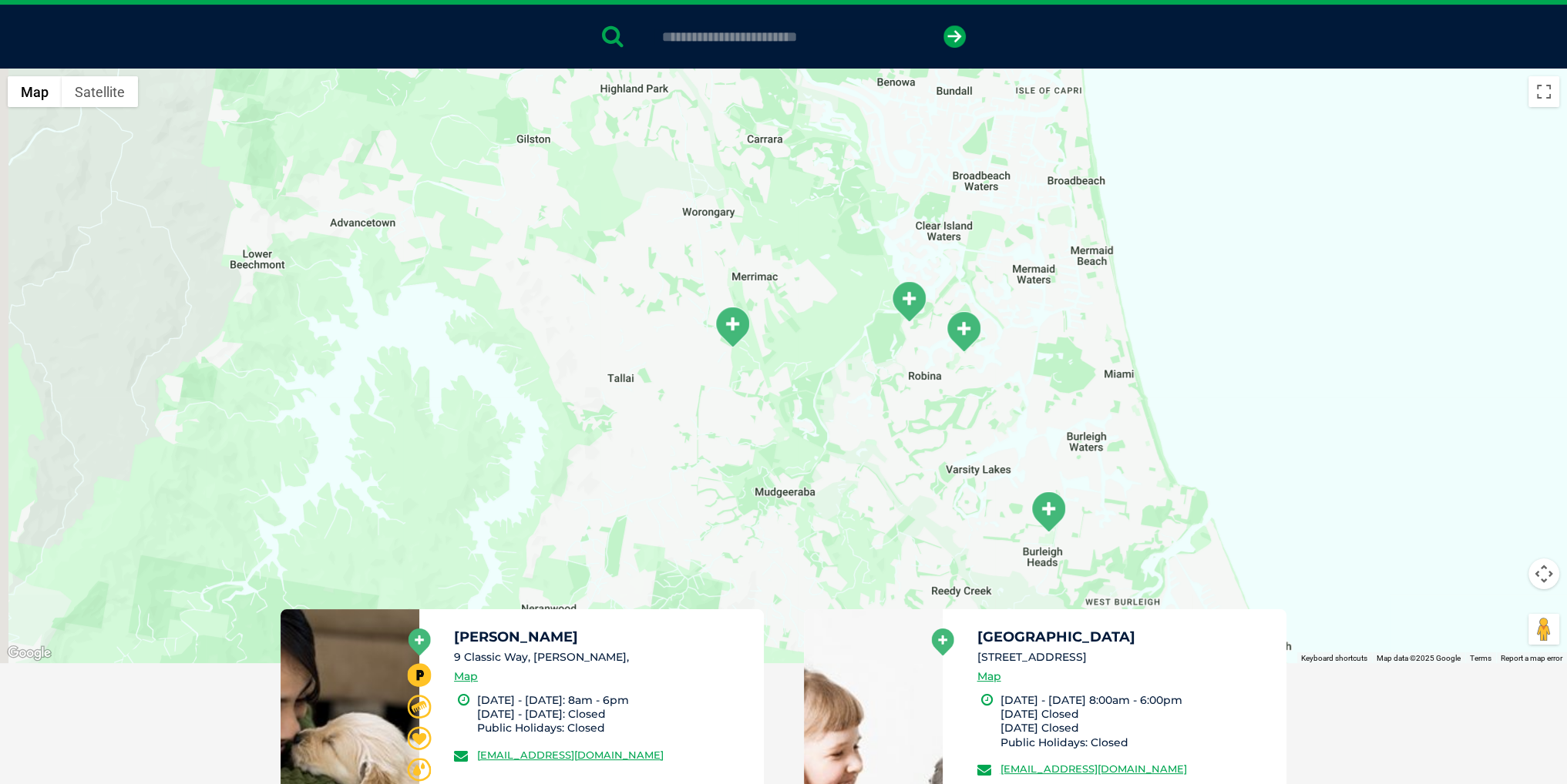
drag, startPoint x: 1094, startPoint y: 291, endPoint x: 1230, endPoint y: 403, distance: 176.2
click at [1230, 403] on div at bounding box center [784, 366] width 1567 height 595
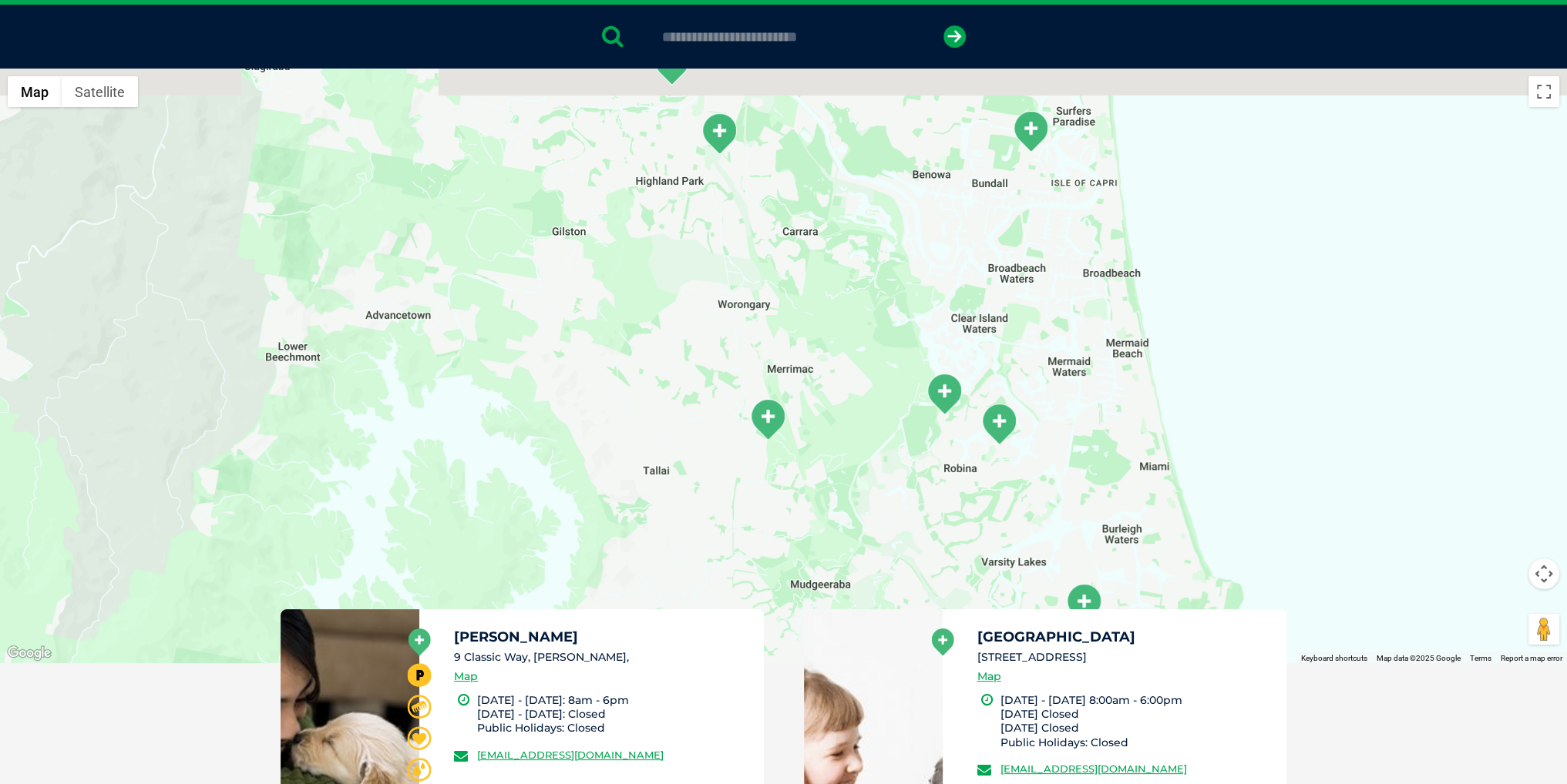
drag, startPoint x: 1224, startPoint y: 336, endPoint x: 1262, endPoint y: 432, distance: 103.2
click at [1262, 432] on div at bounding box center [784, 366] width 1567 height 595
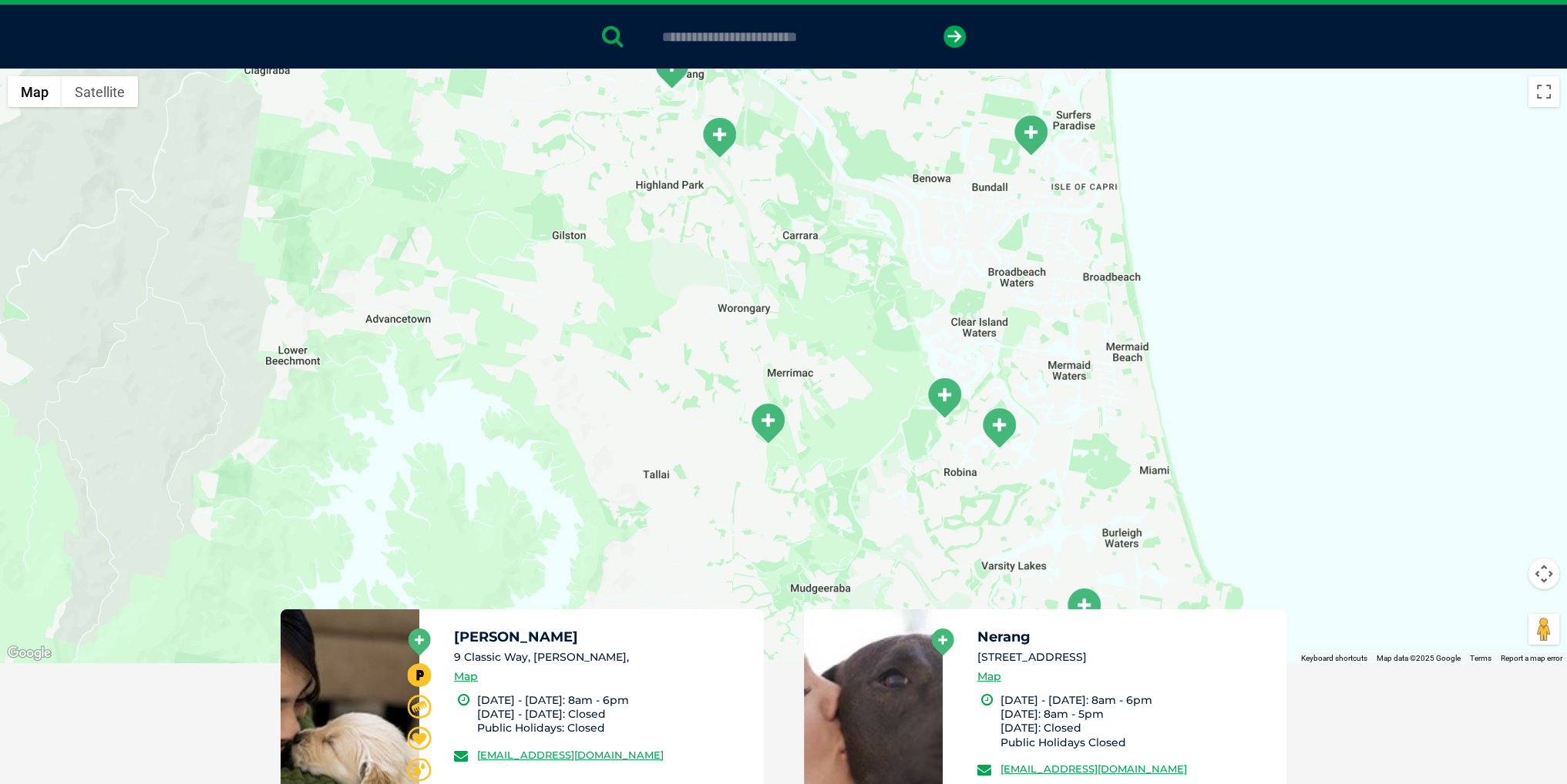
click at [1032, 137] on img "Surfers Paradise/Bundall" at bounding box center [1031, 135] width 38 height 43
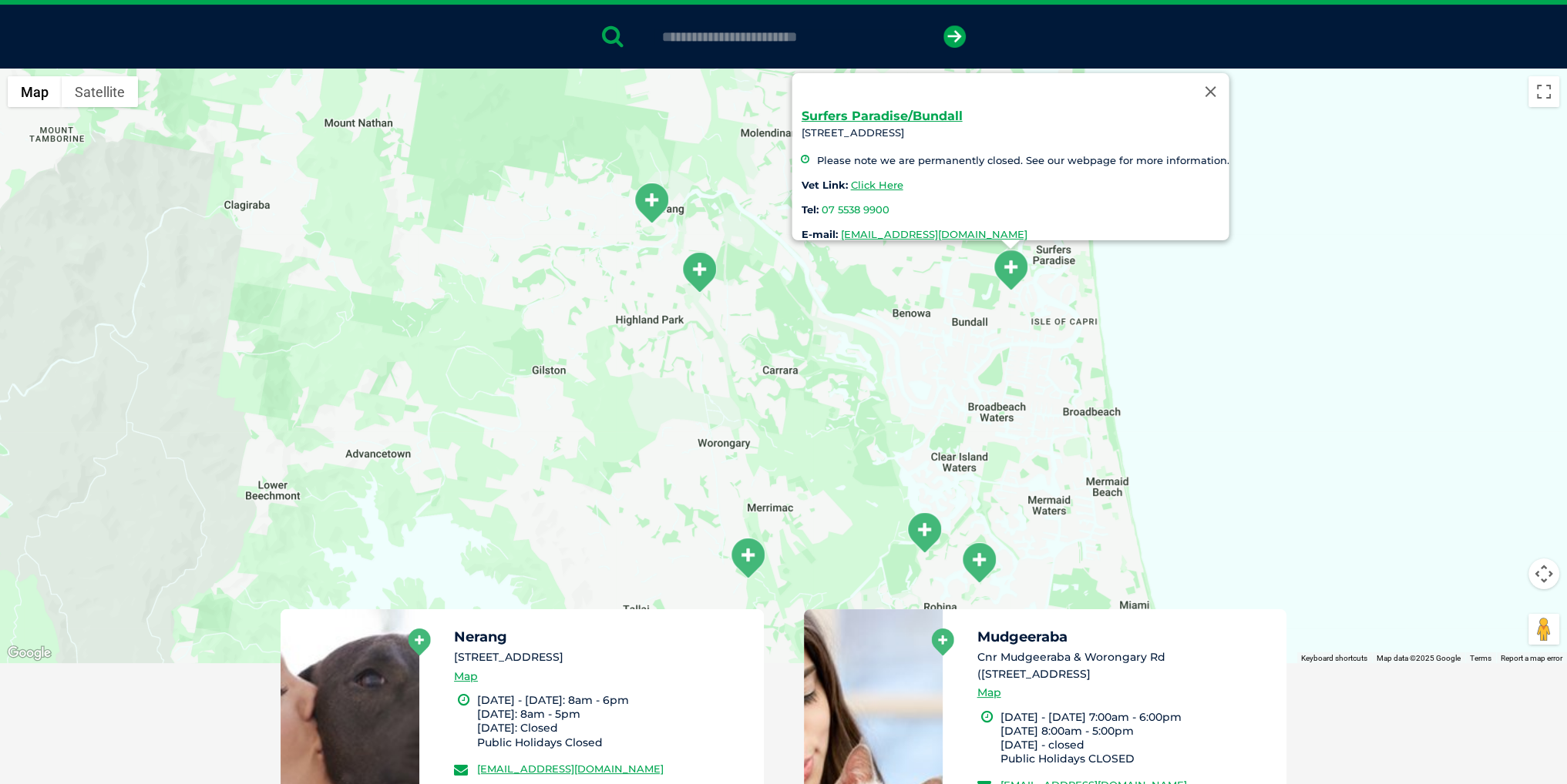
drag, startPoint x: 1256, startPoint y: 432, endPoint x: 1250, endPoint y: 413, distance: 19.9
click at [1250, 413] on div "Surfers Paradise/Bundall 97 Bundall Road, Bundall QLD 4217 Please note we are p…" at bounding box center [784, 366] width 1567 height 595
click at [921, 530] on img "Robina" at bounding box center [925, 532] width 38 height 43
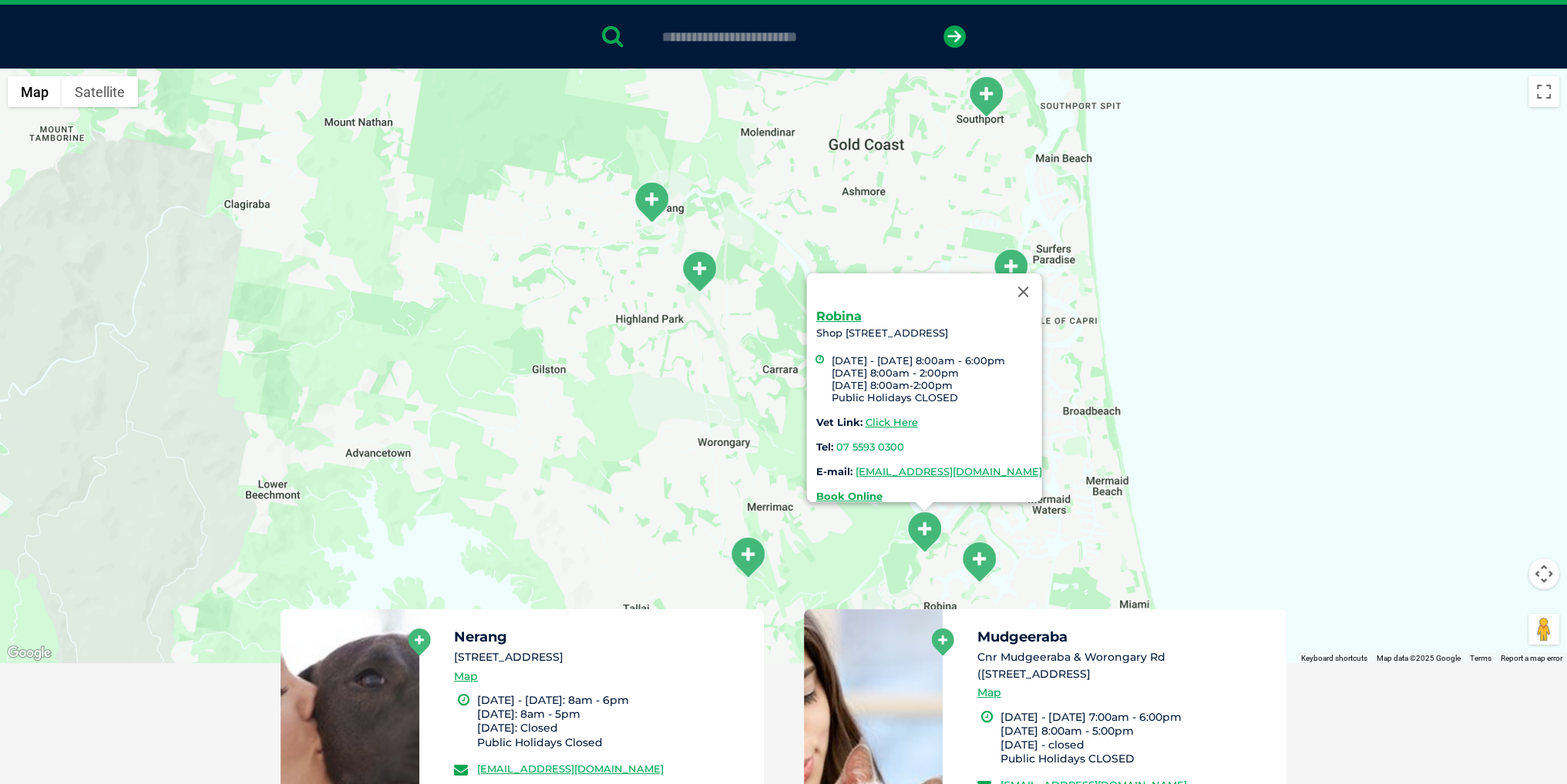
click at [978, 559] on img "Robina Village" at bounding box center [979, 562] width 38 height 43
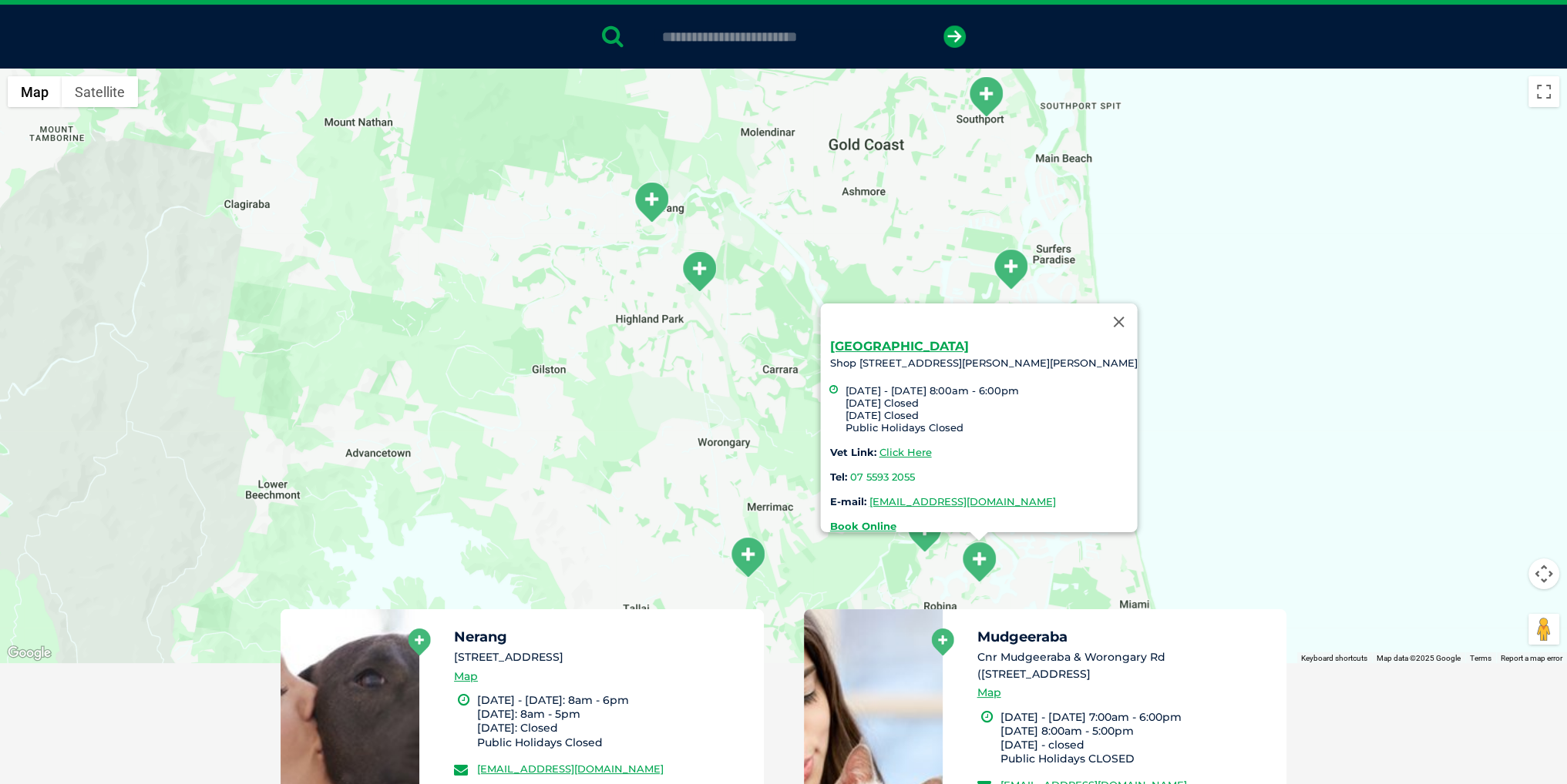
click at [1261, 546] on div "Robina Village Shop 4, Robina Village/199 Ron Penhaligon Way, Robina Monday - F…" at bounding box center [784, 366] width 1567 height 595
click at [1114, 316] on button "Close" at bounding box center [1119, 322] width 37 height 37
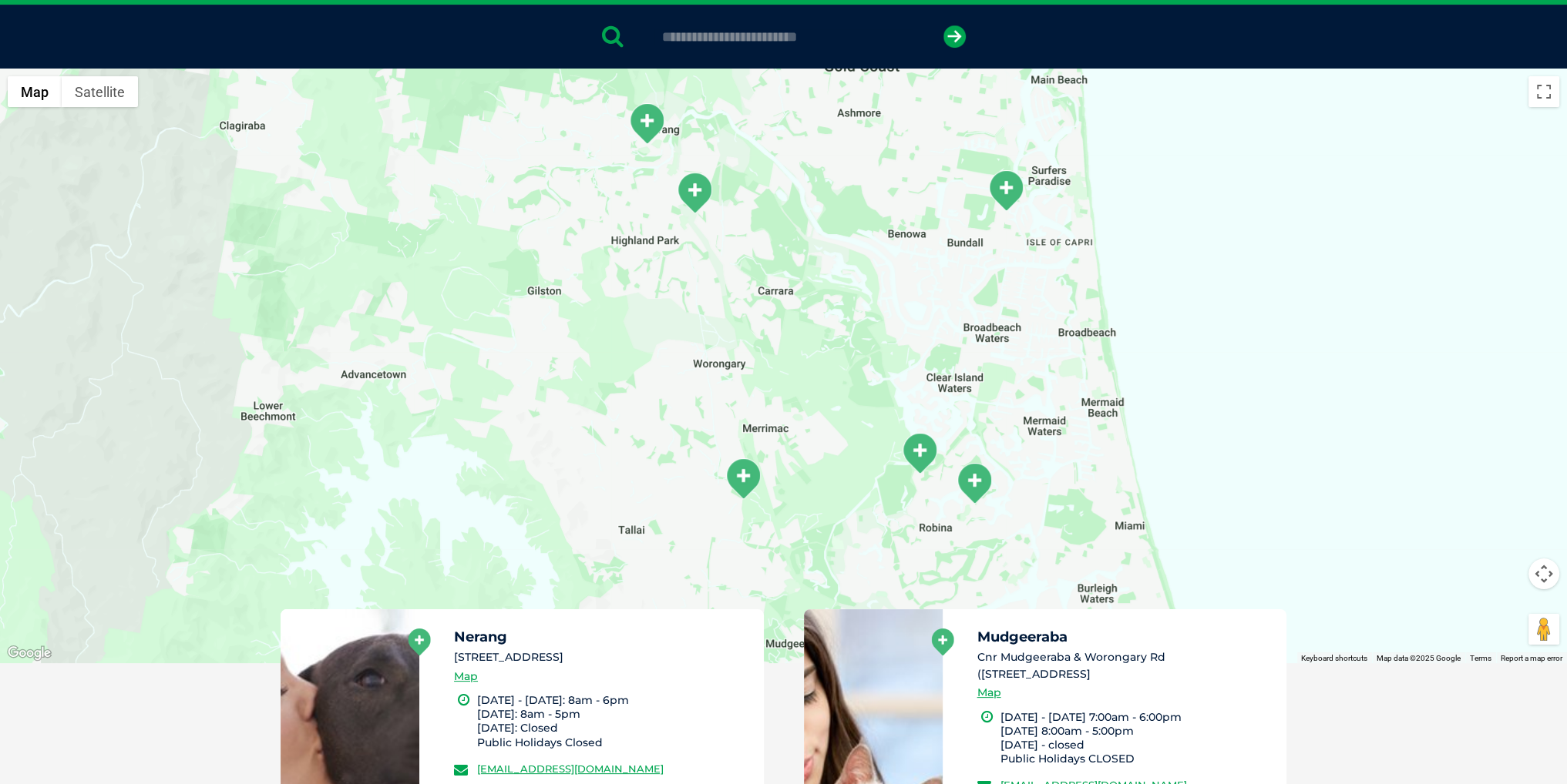
drag, startPoint x: 1288, startPoint y: 513, endPoint x: 1284, endPoint y: 434, distance: 79.1
click at [1284, 434] on div at bounding box center [784, 366] width 1567 height 595
